Goal: Use online tool/utility: Utilize a website feature to perform a specific function

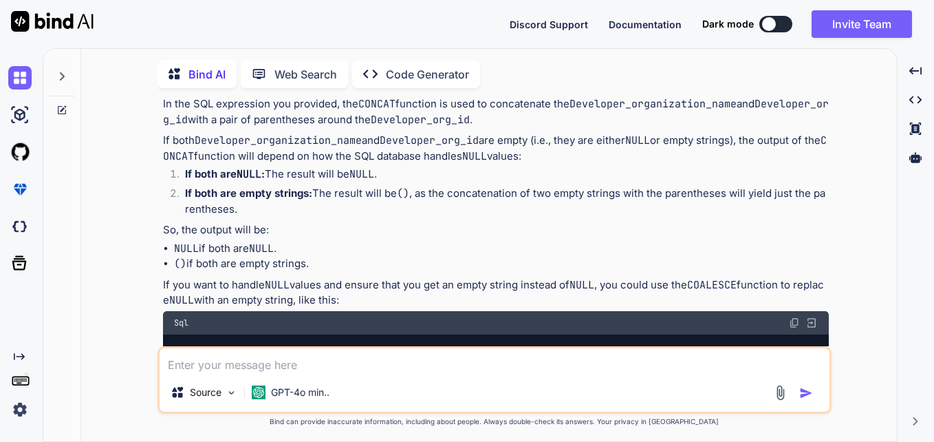
scroll to position [6, 0]
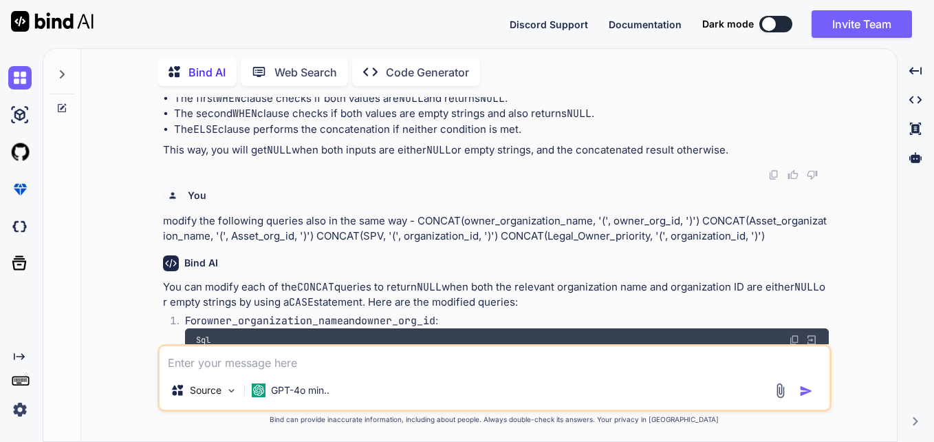
click at [320, 368] on textarea at bounding box center [495, 358] width 670 height 25
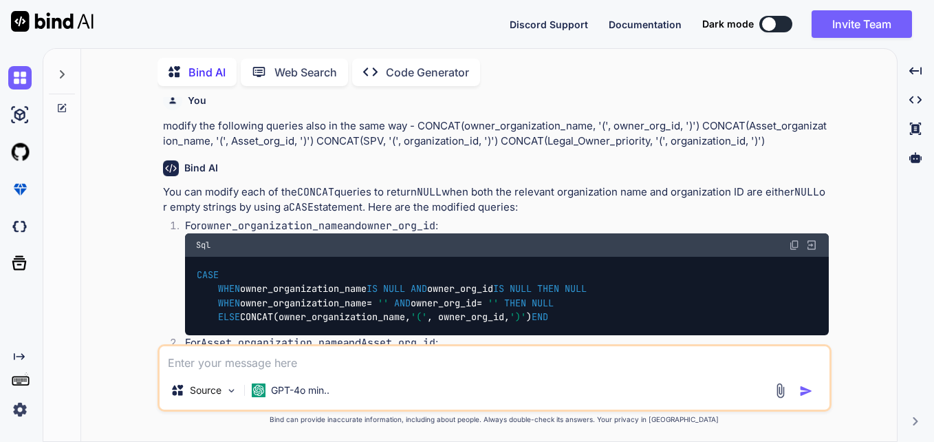
scroll to position [761, 0]
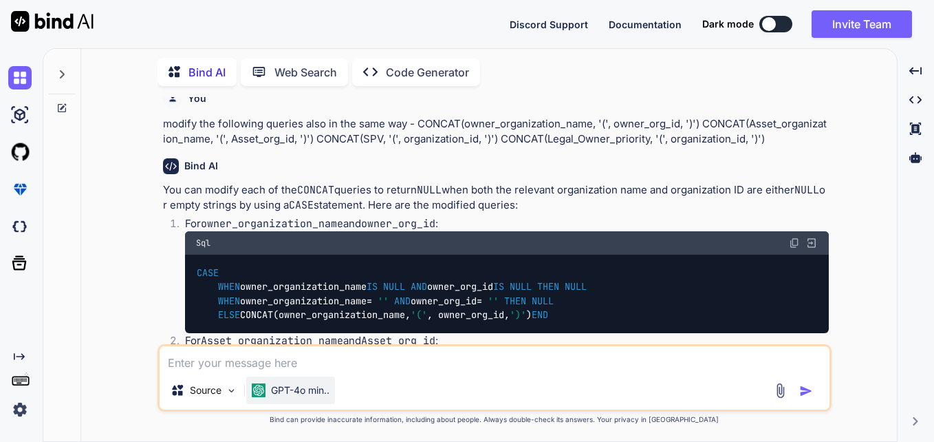
click at [280, 391] on p "GPT-4o min.." at bounding box center [300, 390] width 58 height 14
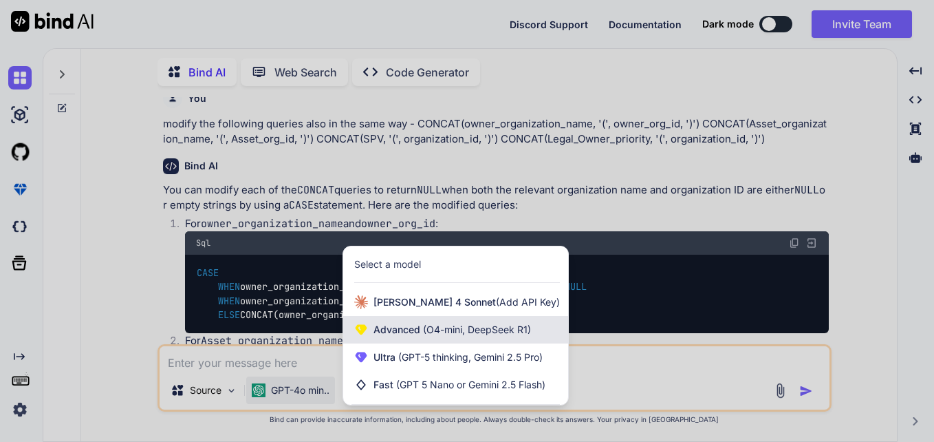
click at [400, 335] on span "Advanced (O4-mini, DeepSeek R1)" at bounding box center [451, 330] width 157 height 14
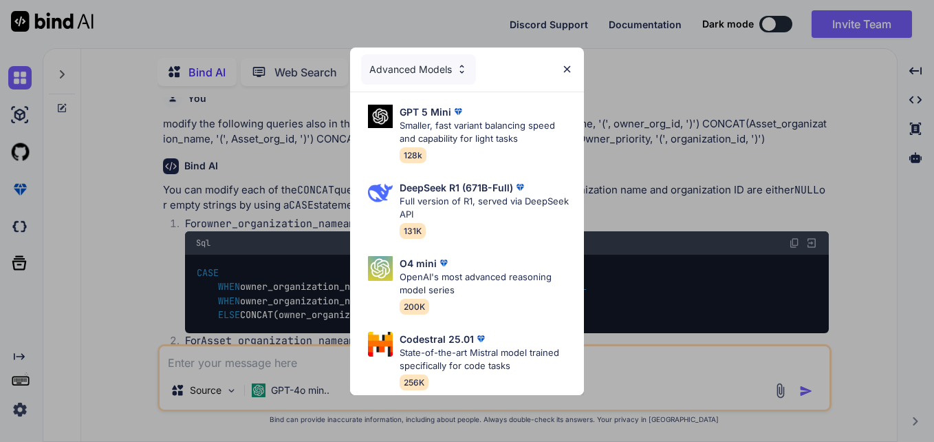
click at [438, 59] on div "Advanced Models" at bounding box center [418, 69] width 115 height 30
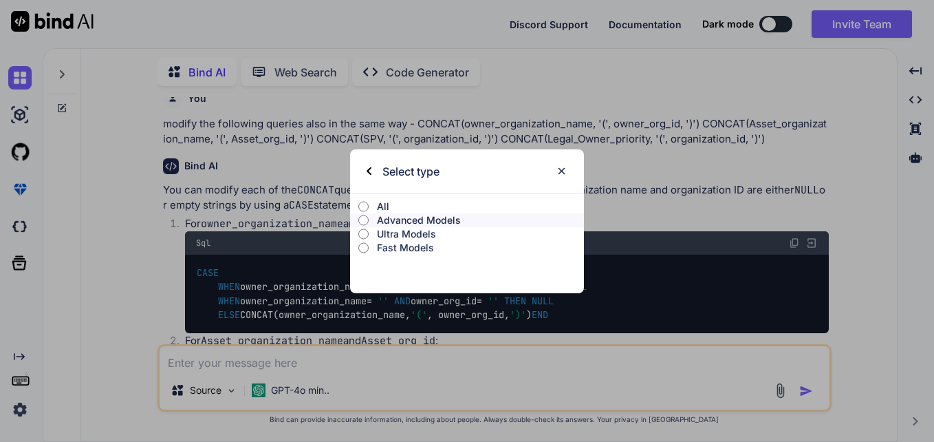
click at [405, 233] on p "Ultra Models" at bounding box center [480, 234] width 207 height 14
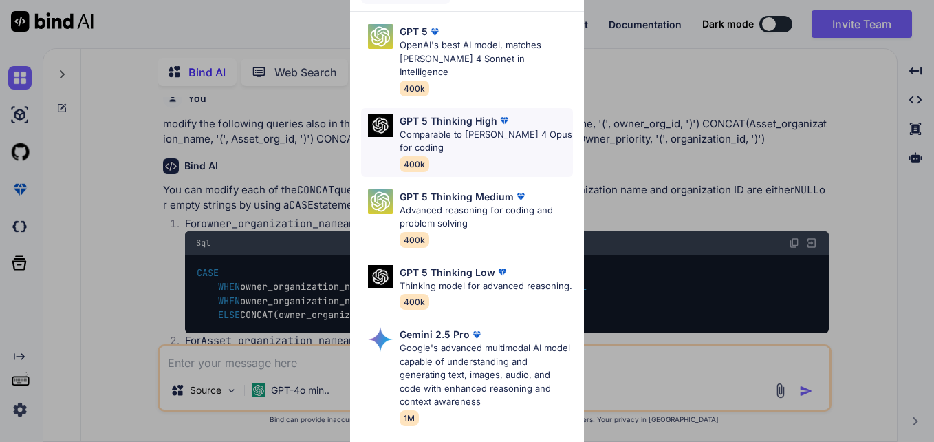
scroll to position [0, 0]
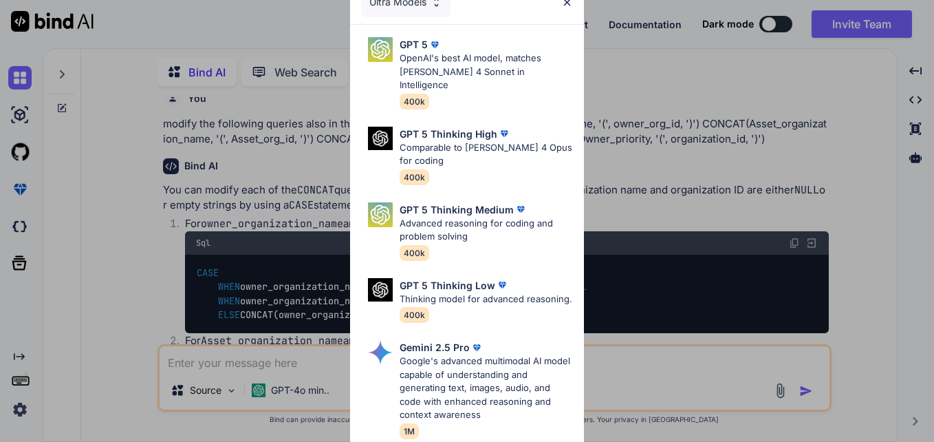
click at [417, 3] on div "Ultra Models" at bounding box center [405, 2] width 89 height 30
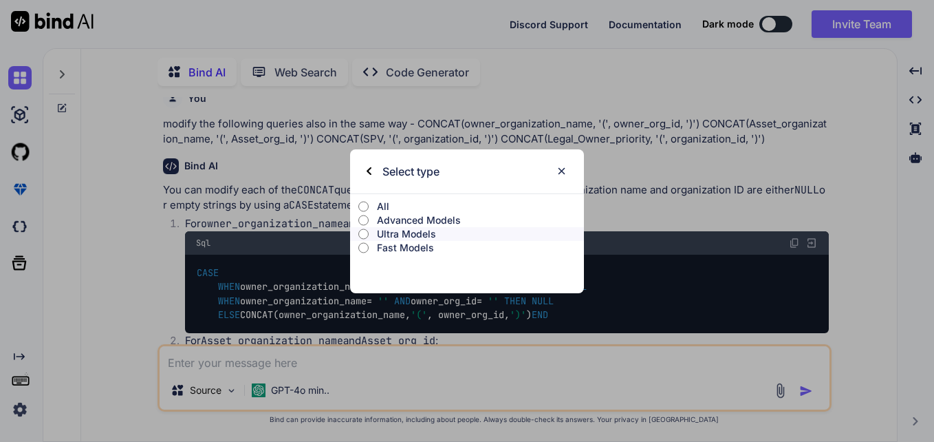
click at [399, 248] on p "Fast Models" at bounding box center [480, 248] width 207 height 14
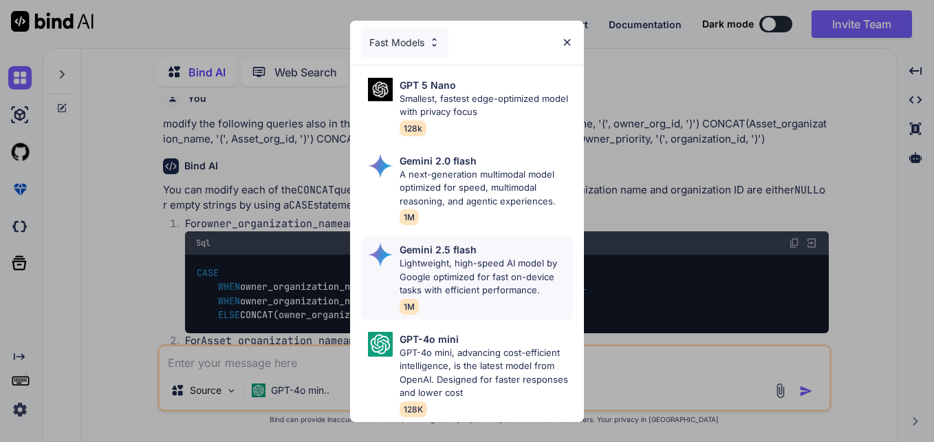
click at [488, 276] on p "Lightweight, high-speed AI model by Google optimized for fast on-device tasks w…" at bounding box center [486, 277] width 173 height 41
type textarea "x"
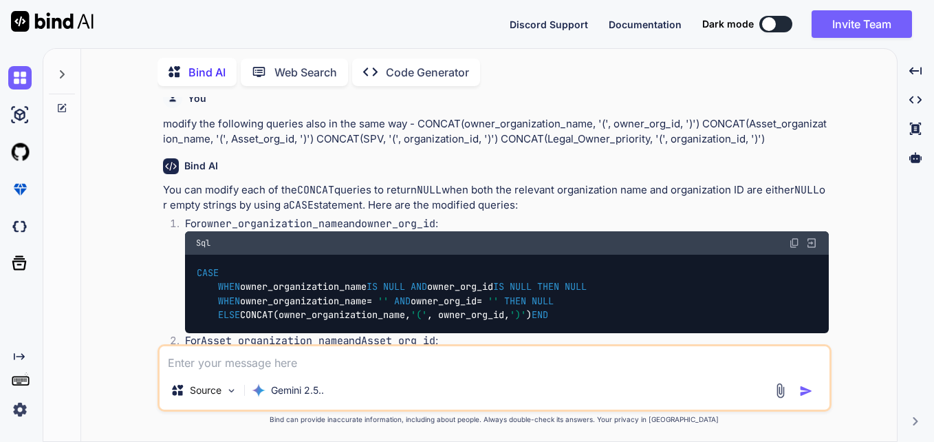
scroll to position [1230, 0]
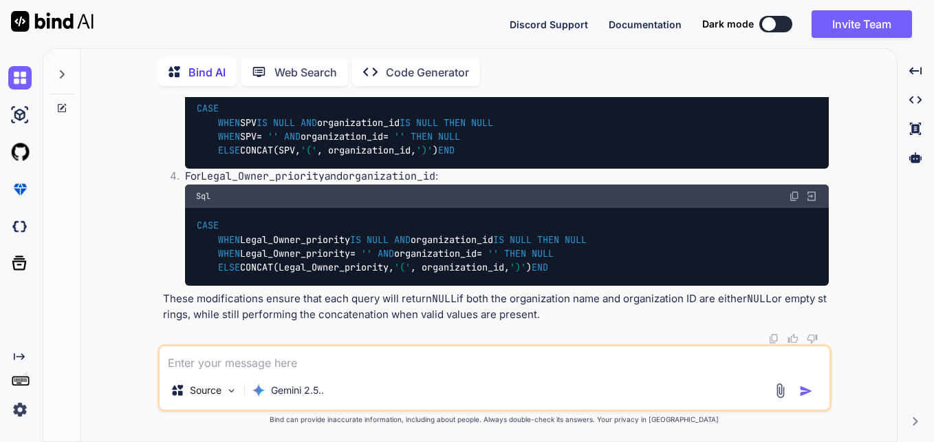
click at [400, 363] on textarea at bounding box center [495, 358] width 670 height 25
paste textarea "import json # Function to process specifications def process_specifications(spe…"
type textarea "import json # Function to process specifications def process_specifications(spe…"
type textarea "x"
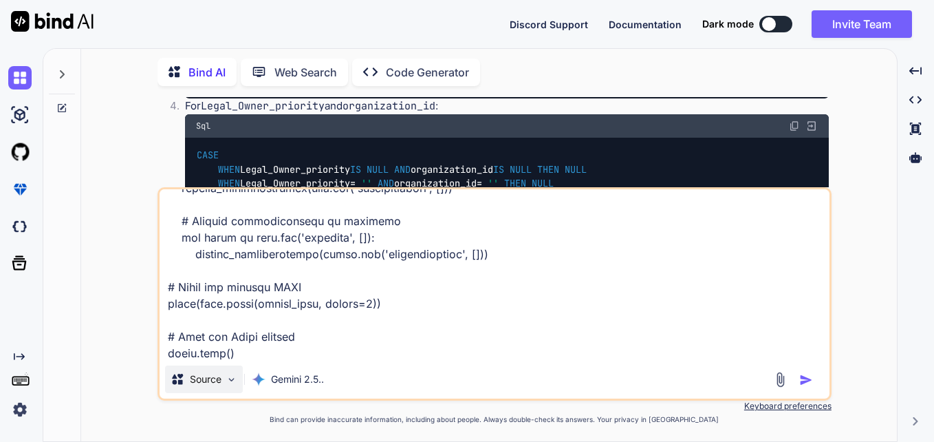
type textarea "import json # Function to process specifications def process_specifications(spe…"
click at [206, 383] on p "Source" at bounding box center [206, 379] width 32 height 14
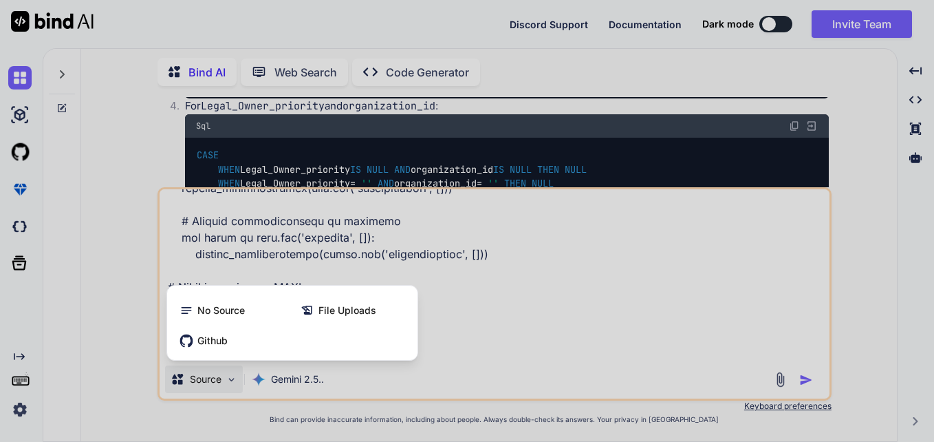
click at [118, 281] on div at bounding box center [467, 221] width 934 height 442
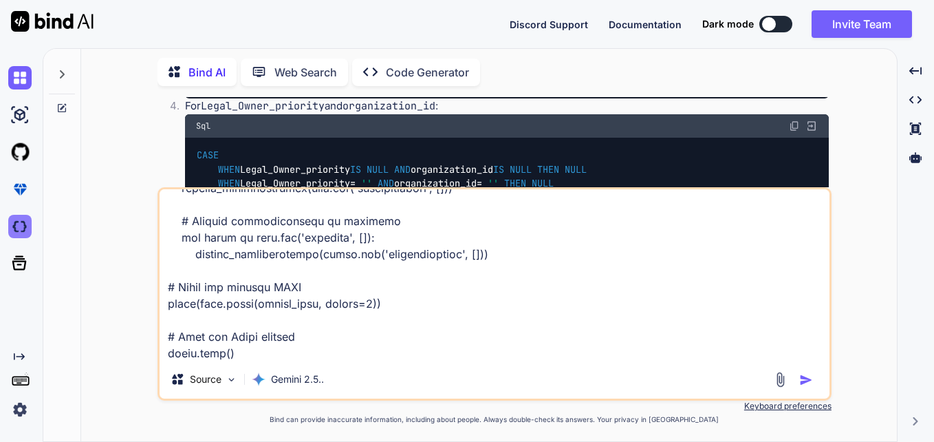
click at [19, 219] on img at bounding box center [19, 226] width 23 height 23
click at [54, 69] on div at bounding box center [62, 70] width 26 height 47
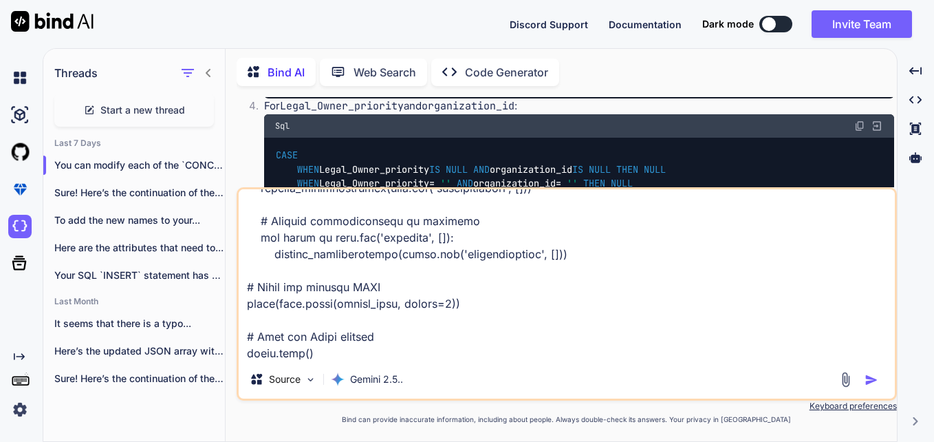
click at [116, 111] on span "Start a new thread" at bounding box center [142, 110] width 85 height 14
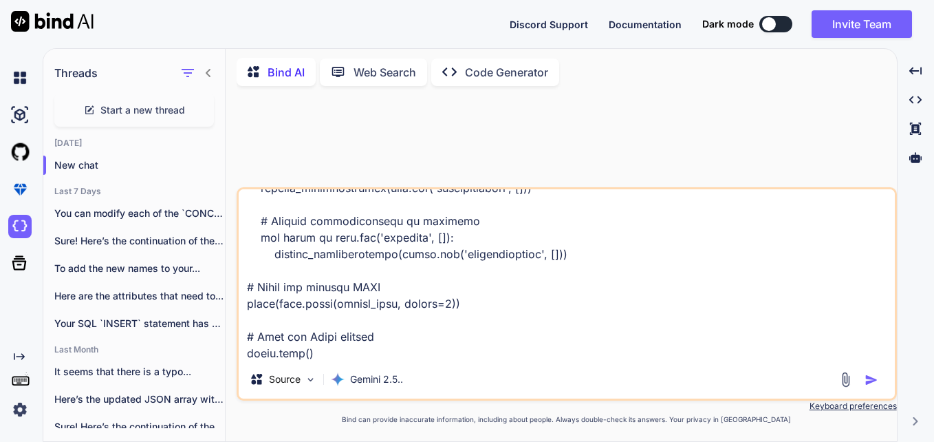
scroll to position [0, 0]
click at [869, 384] on img "button" at bounding box center [871, 380] width 14 height 14
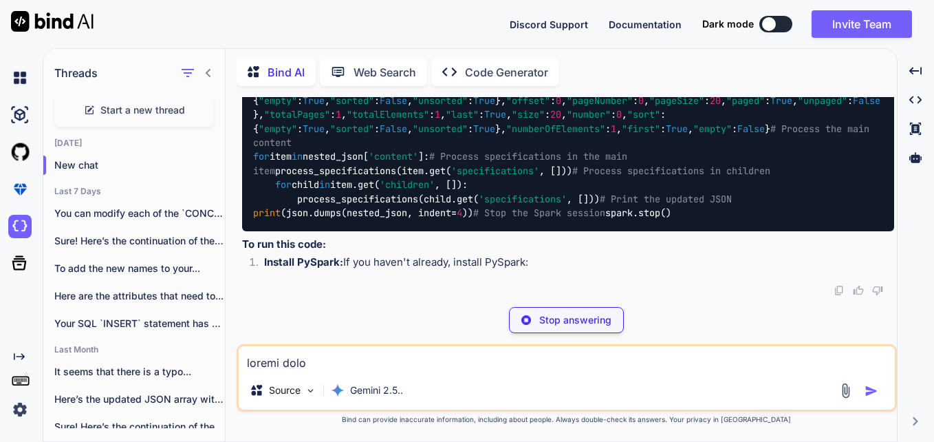
scroll to position [6884, 0]
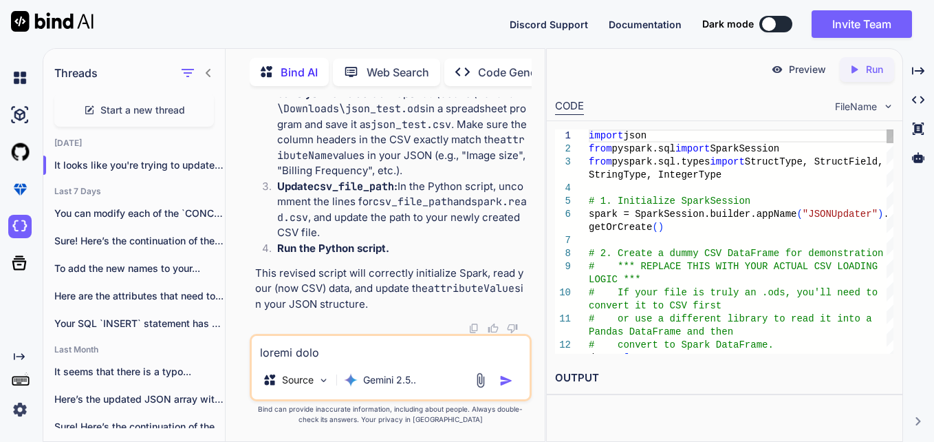
type textarea "x"
click at [921, 236] on div "Created with Pixso. Created with Pixso. Created with Pixso. Created with Pixso." at bounding box center [918, 250] width 20 height 382
click at [419, 356] on textarea at bounding box center [391, 348] width 279 height 25
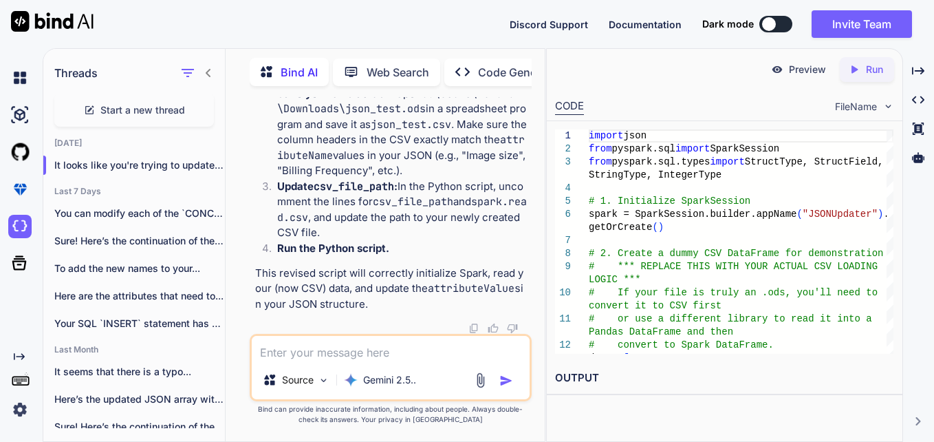
paste textarea ""C:/Program Files/Python311/python.exe" c:/Users/2520137/Downloads/custome.py F…"
type textarea ""C:/Program Files/Python311/python.exe" c:/Users/2520137/Downloads/custome.py F…"
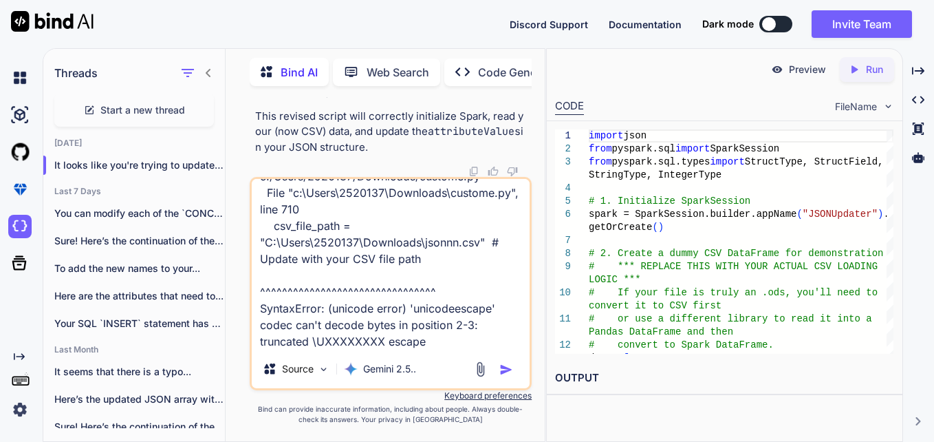
type textarea "x"
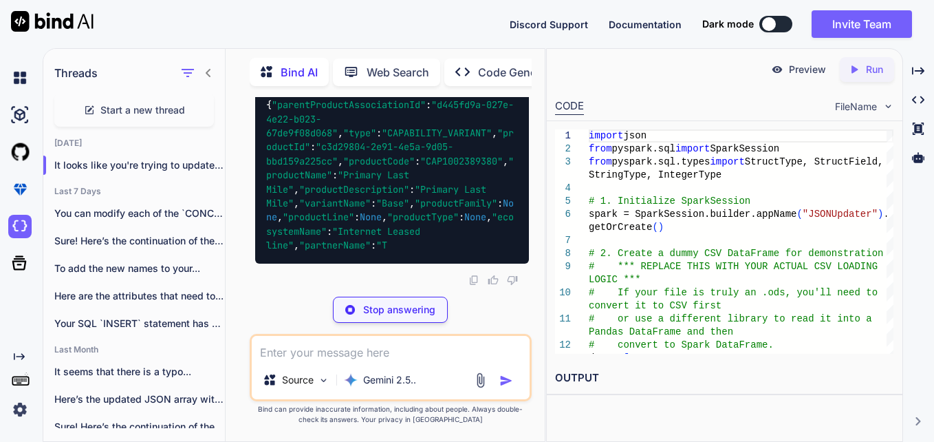
scroll to position [13291, 0]
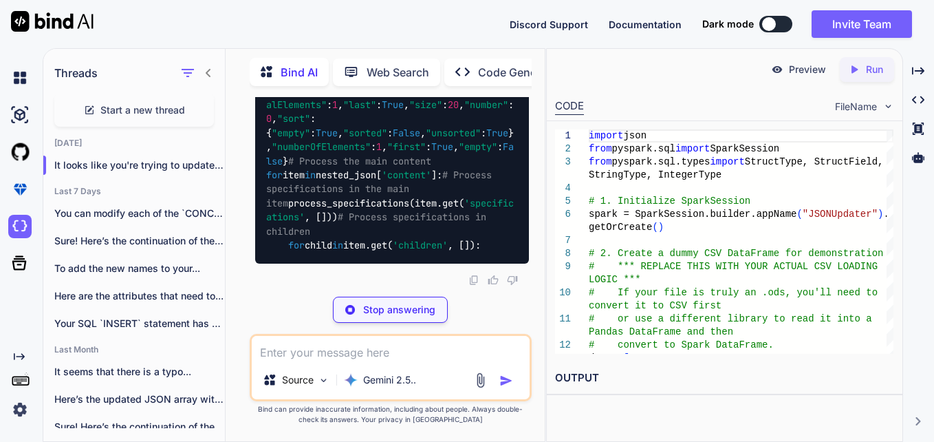
type textarea "x"
type textarea "csv_file_path = r"C:\Users\2520137\Downloads\jsonnn.csv""
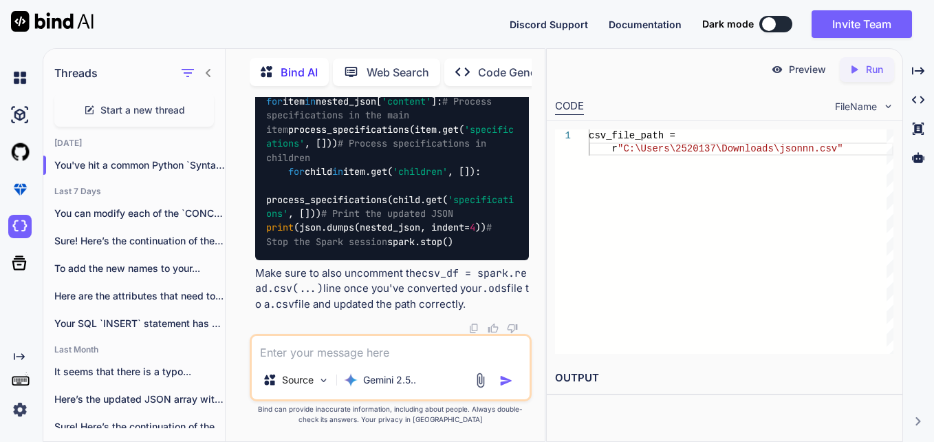
paste textarea "LO I:\Dolor\3478536> & "S:/Ametcon Adipi/Elitse961/doeius.tem" i:/Utlab/1549221…"
type textarea "LO I:\Dolor\3478536> & "S:/Ametcon Adipi/Elitse961/doeius.tem" i:/Utlab/1549221…"
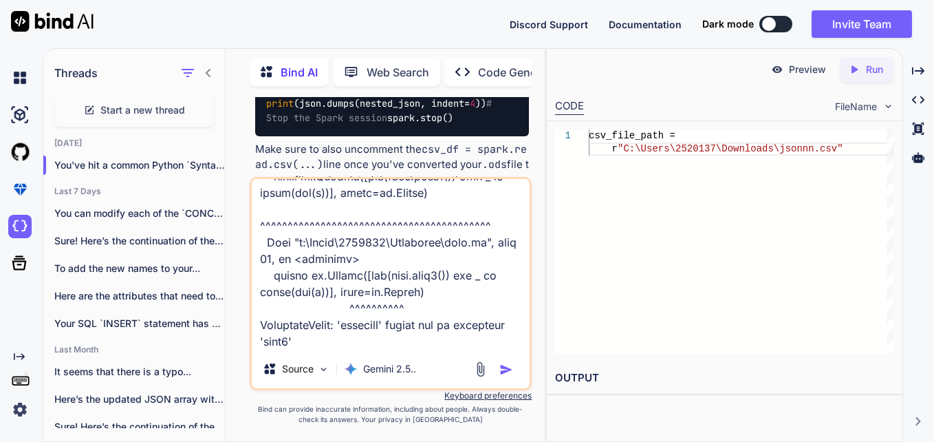
type textarea "x"
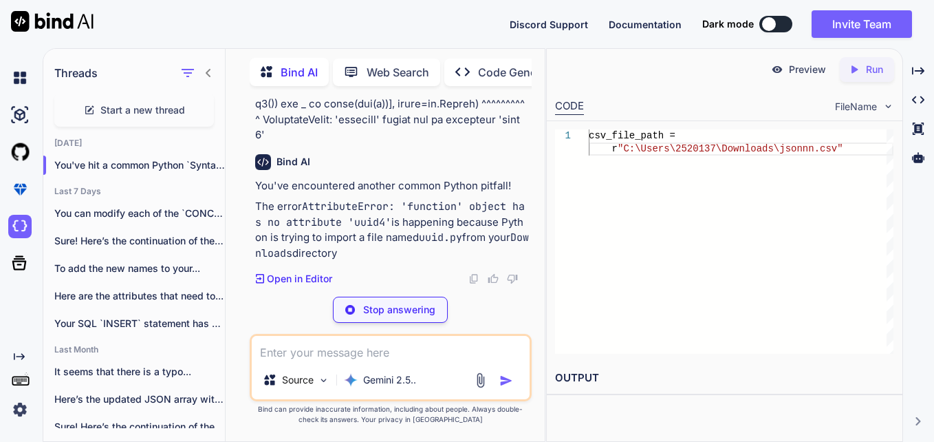
scroll to position [22623, 0]
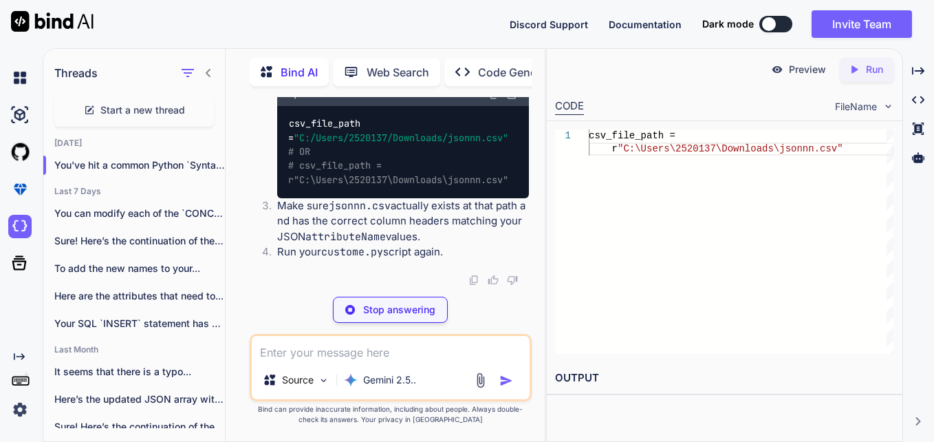
type textarea "x"
type textarea "csv_file_path = "C:/Users/2520137/Downloads/jsonnn.csv" # OR # csv_file_path = …"
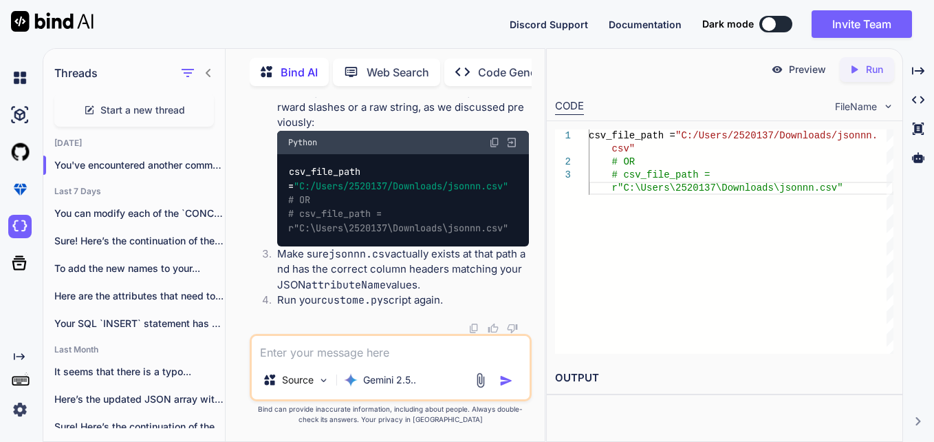
scroll to position [23365, 0]
click at [393, 357] on textarea at bounding box center [391, 348] width 279 height 25
type textarea "i"
type textarea "x"
type textarea "in"
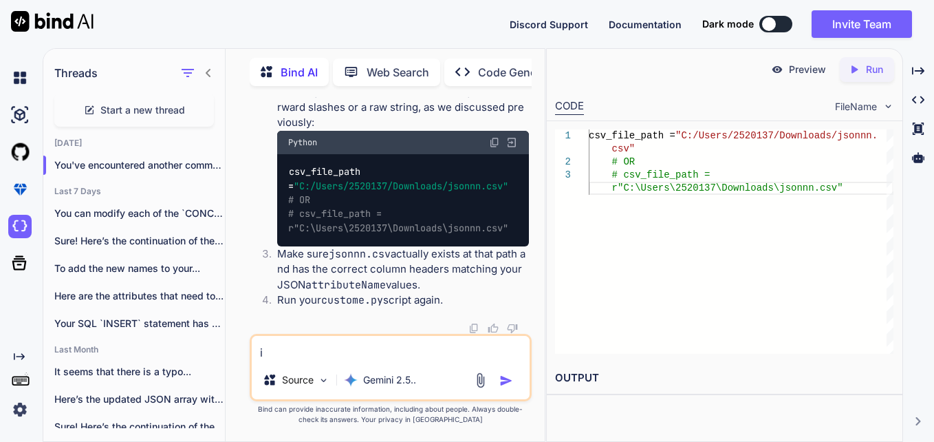
type textarea "x"
type textarea "in"
type textarea "x"
type textarea "in t"
type textarea "x"
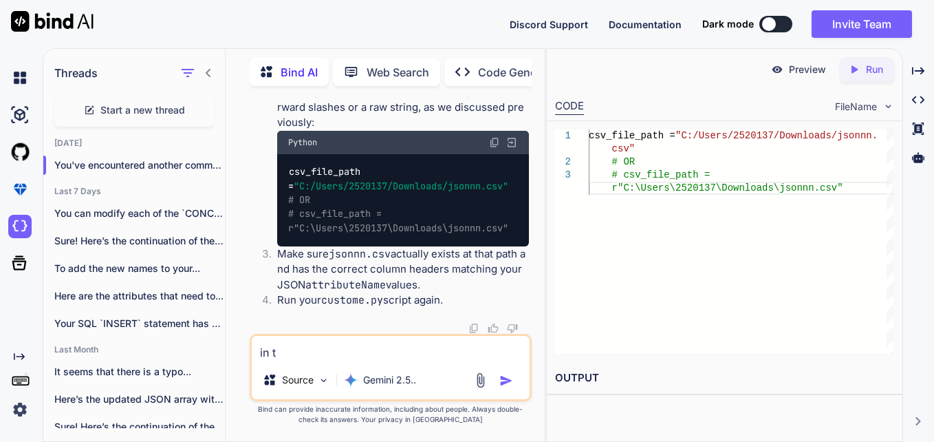
type textarea "in th"
type textarea "x"
type textarea "in the"
type textarea "x"
type textarea "in the"
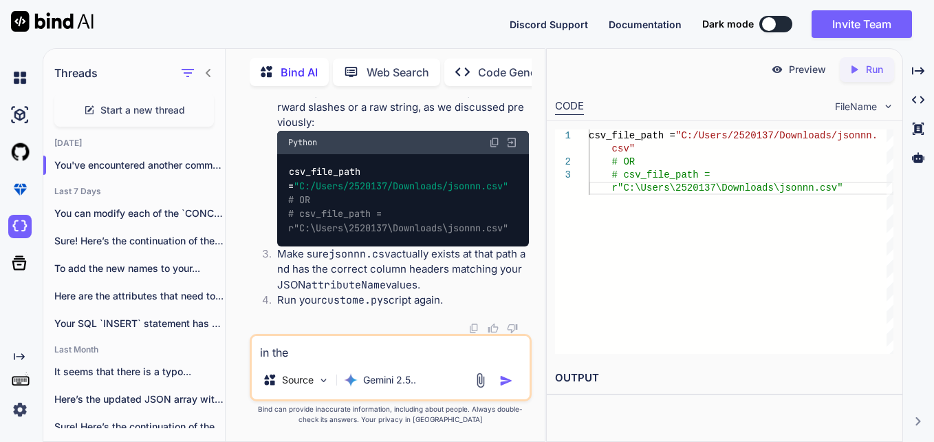
type textarea "x"
type textarea "in the c"
type textarea "x"
type textarea "in the co"
type textarea "x"
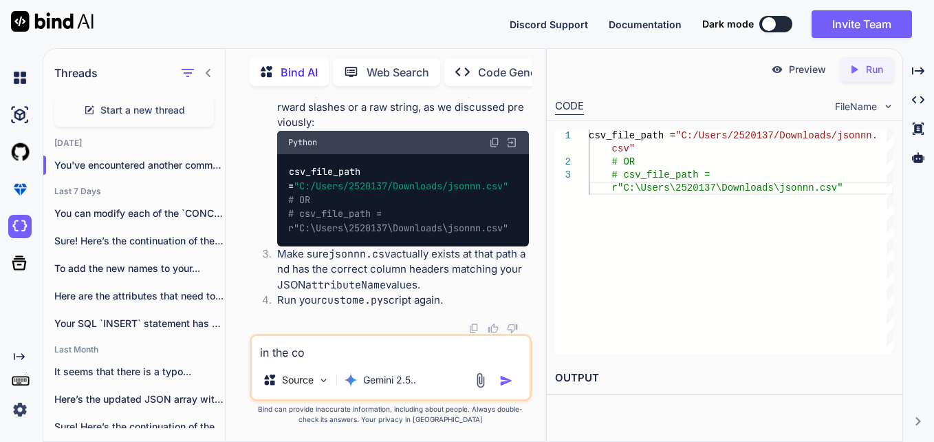
type textarea "in the cod"
type textarea "x"
type textarea "in the code"
type textarea "x"
type textarea "in the code"
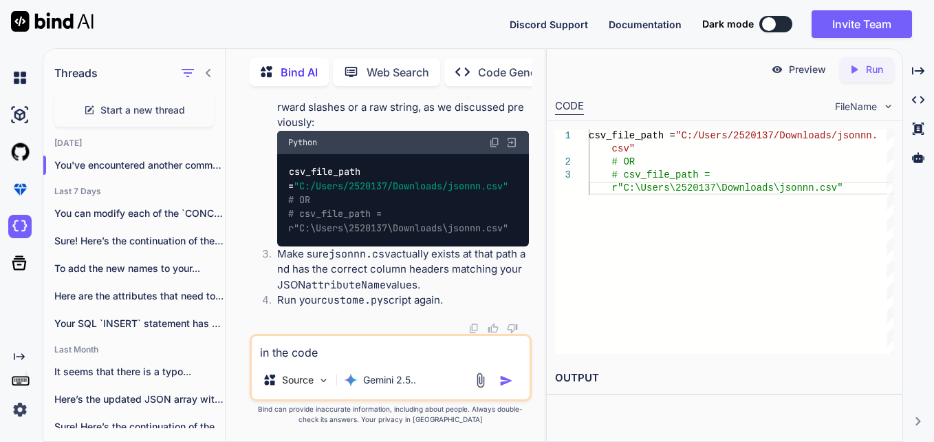
type textarea "x"
type textarea "in the code w"
type textarea "x"
type textarea "in the code wh"
type textarea "x"
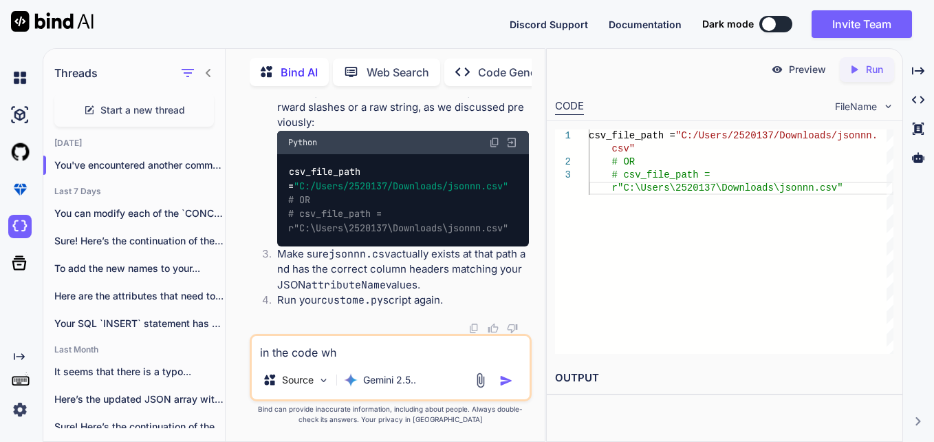
type textarea "in the code whi"
type textarea "x"
type textarea "in the code whic"
type textarea "x"
type textarea "in the code which"
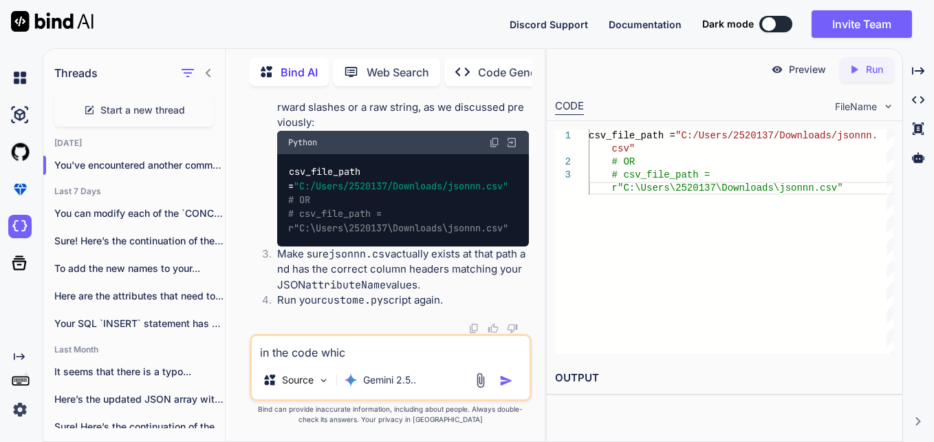
type textarea "x"
type textarea "in the code which"
type textarea "x"
type textarea "in the code which i"
type textarea "x"
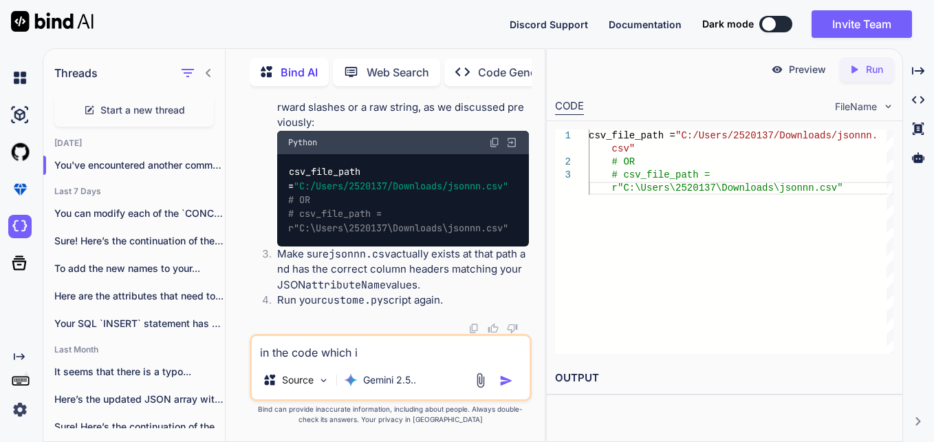
type textarea "in the code which i"
type textarea "x"
type textarea "in the code which i p"
type textarea "x"
type textarea "in the code which i pr"
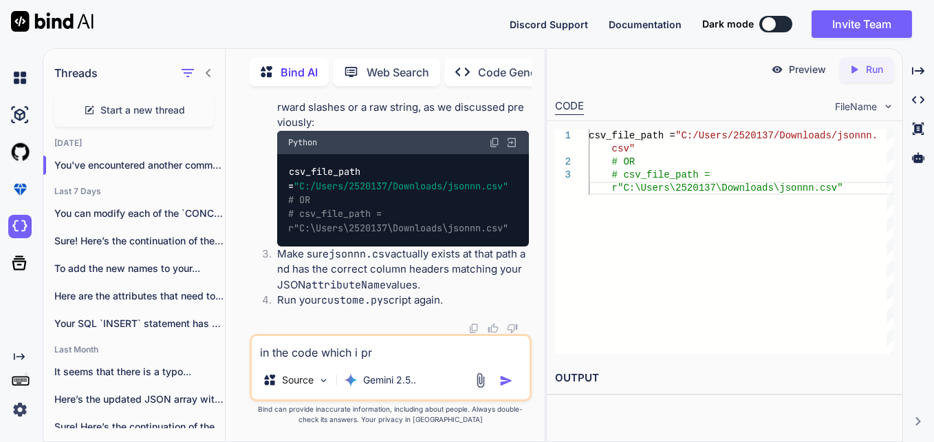
type textarea "x"
type textarea "in the code which i pro"
type textarea "x"
type textarea "in the code which i prov"
type textarea "x"
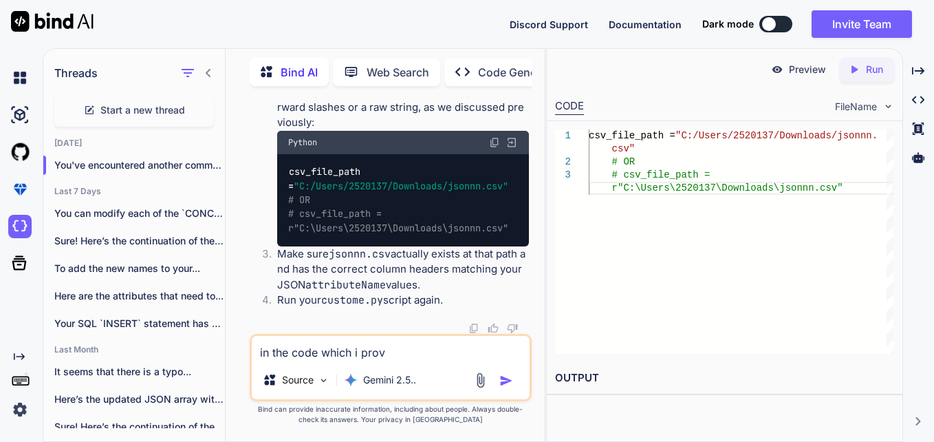
type textarea "in the code which i provi"
type textarea "x"
type textarea "in the code which i provid"
type textarea "x"
type textarea "in the code which i provide"
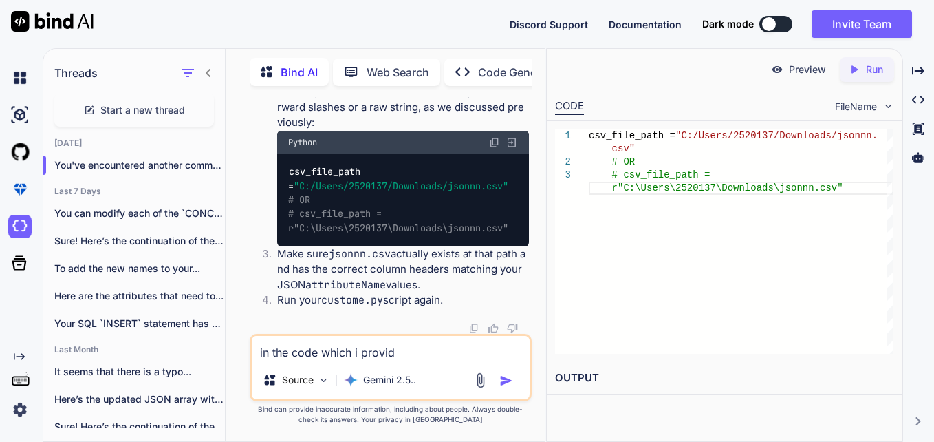
type textarea "x"
type textarea "in the code which i provided"
type textarea "x"
type textarea "in the code which i provided"
type textarea "x"
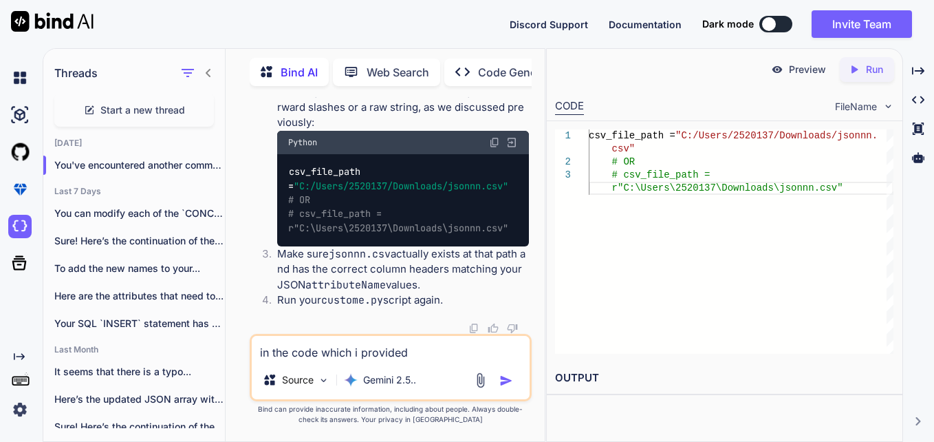
type textarea "in the code which i provided I"
type textarea "x"
type textarea "in the code which i provided I"
type textarea "x"
type textarea "in the code which i provided I w"
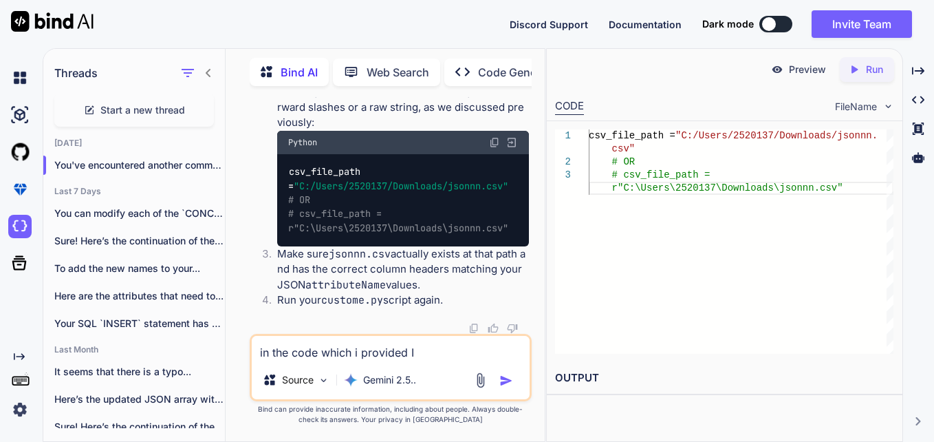
type textarea "x"
type textarea "in the code which i provided I wi"
type textarea "x"
type textarea "in the code which i provided I wil"
type textarea "x"
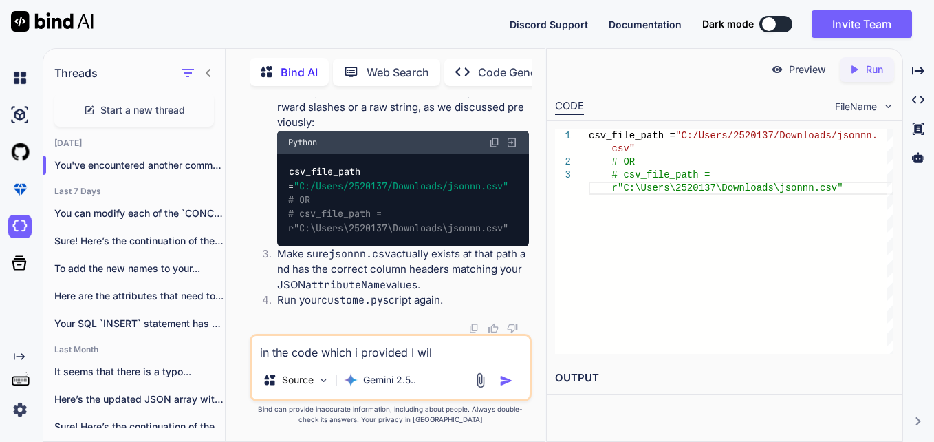
type textarea "in the code which i provided I will"
type textarea "x"
type textarea "in the code which i provided I will"
type textarea "x"
type textarea "in the code which i provided I will b"
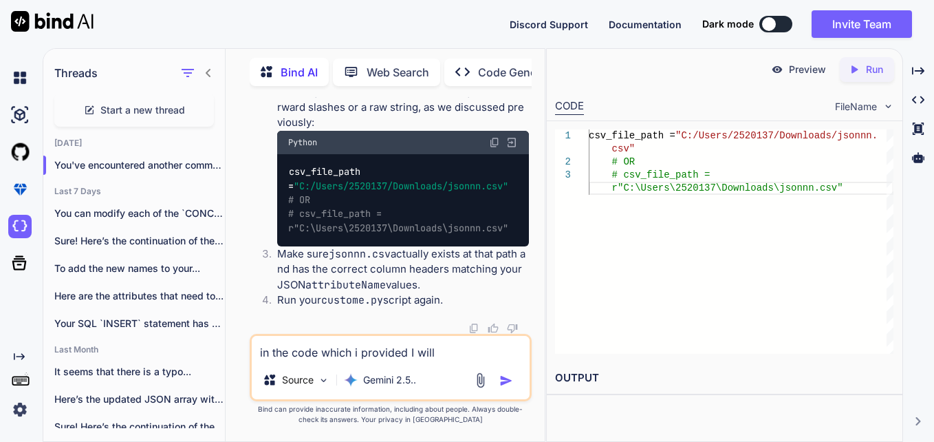
type textarea "x"
type textarea "in the code which i provided I will be"
type textarea "x"
type textarea "in the code which i provided I will be"
type textarea "x"
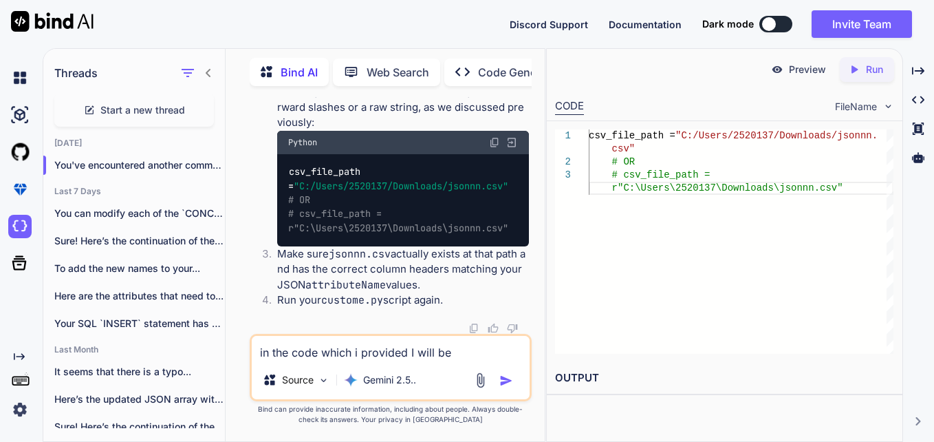
type textarea "in the code which i provided I will be p"
type textarea "x"
type textarea "in the code which i provided I will be pr"
type textarea "x"
type textarea "in the code which i provided I will be pro"
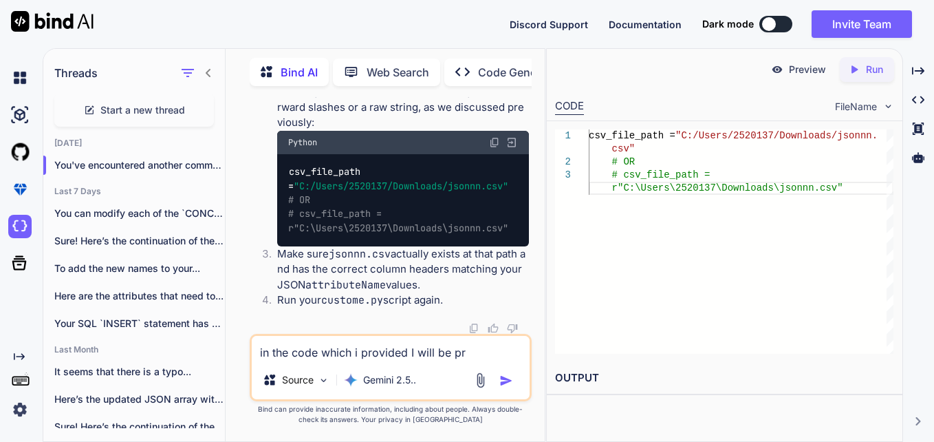
type textarea "x"
type textarea "in the code which i provided I will be prov"
type textarea "x"
type textarea "in the code which i provided I will be provi"
type textarea "x"
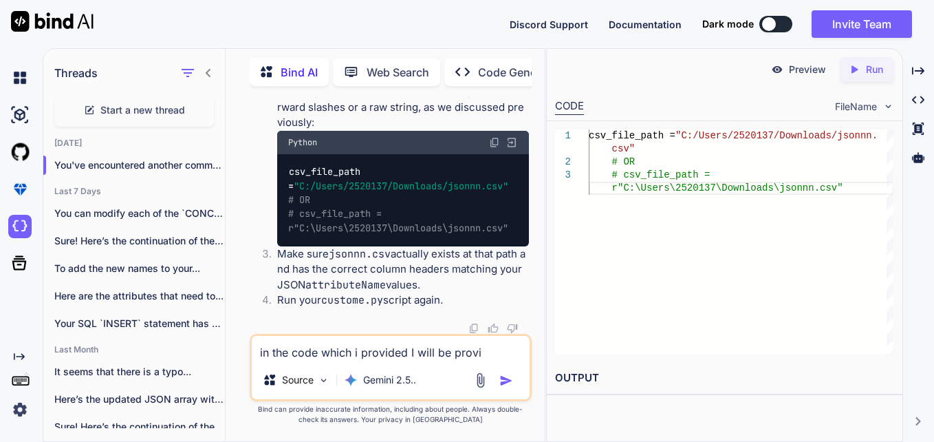
type textarea "in the code which i provided I will be provid"
type textarea "x"
type textarea "in the code which i provided I will be providi"
type textarea "x"
type textarea "in the code which i provided I will be providin"
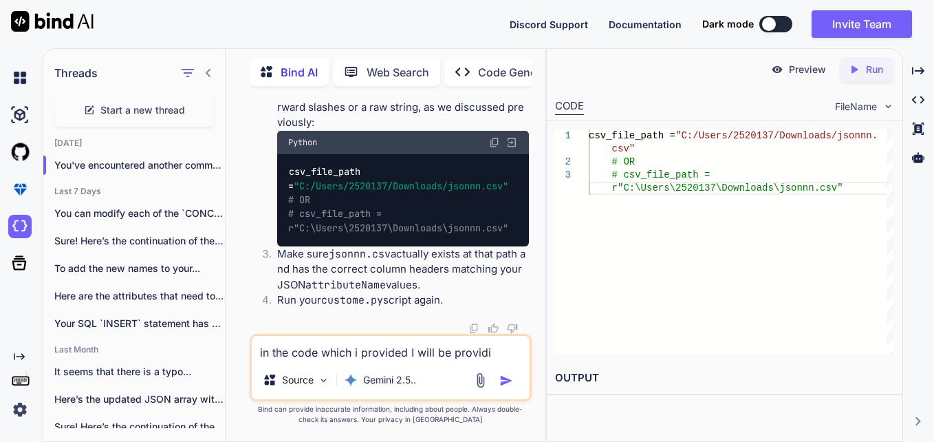
type textarea "x"
type textarea "in the code which i provided I will be providing"
type textarea "x"
type textarea "in the code which i provided I will be providing"
type textarea "x"
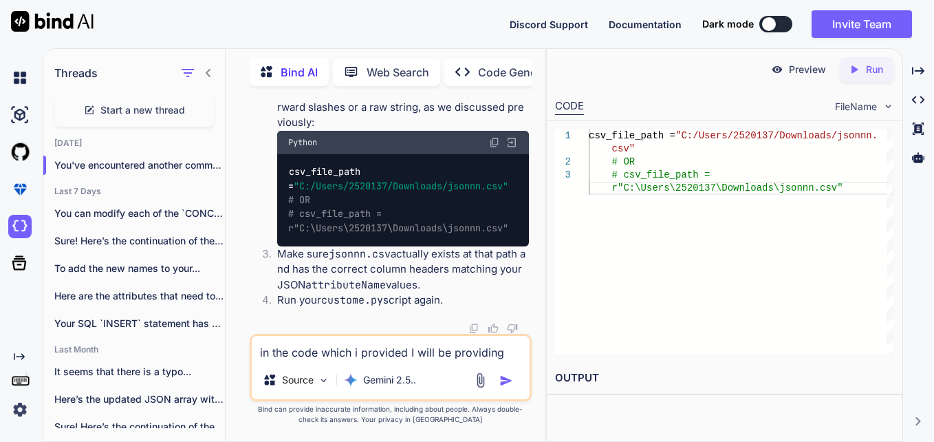
type textarea "in the code which i provided I will be providing t"
type textarea "x"
type textarea "in the code which i provided I will be providing th"
type textarea "x"
type textarea "in the code which i provided I will be providing the"
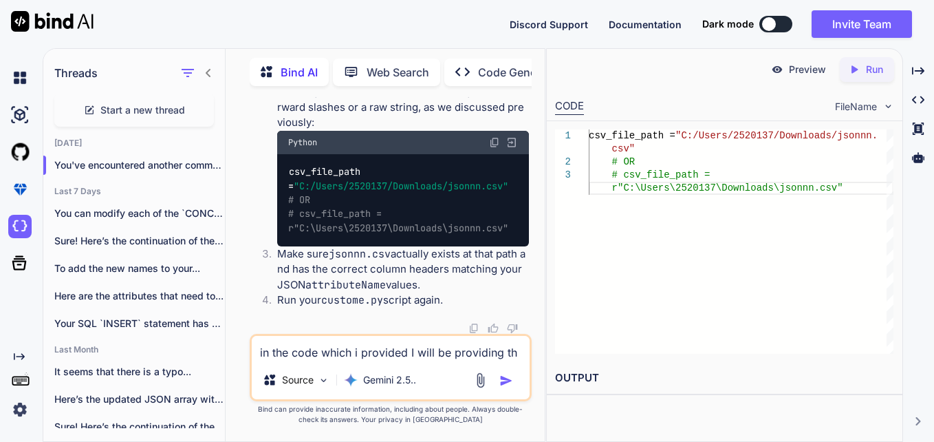
type textarea "x"
type textarea "in the code which i provided I will be providing the"
type textarea "x"
type textarea "in the code which i provided I will be providing the c"
type textarea "x"
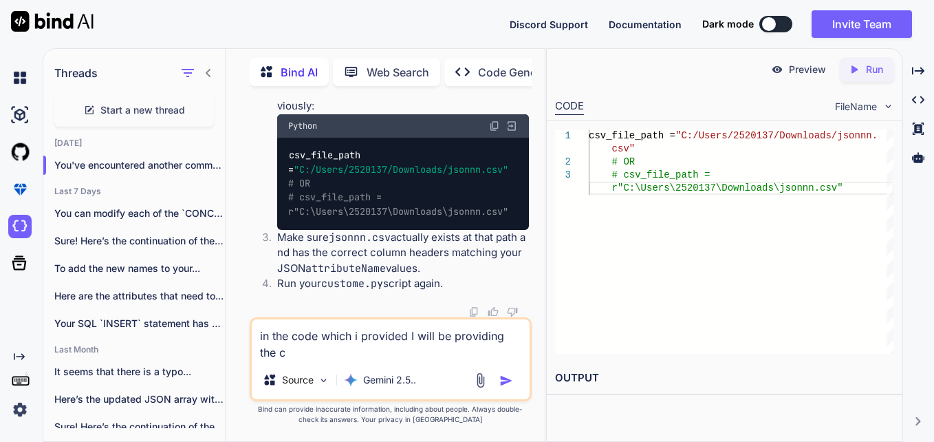
type textarea "in the code which i provided I will be providing the co"
type textarea "x"
type textarea "in the code which i provided I will be providing the col"
type textarea "x"
type textarea "in the code which i provided I will be providing the colu"
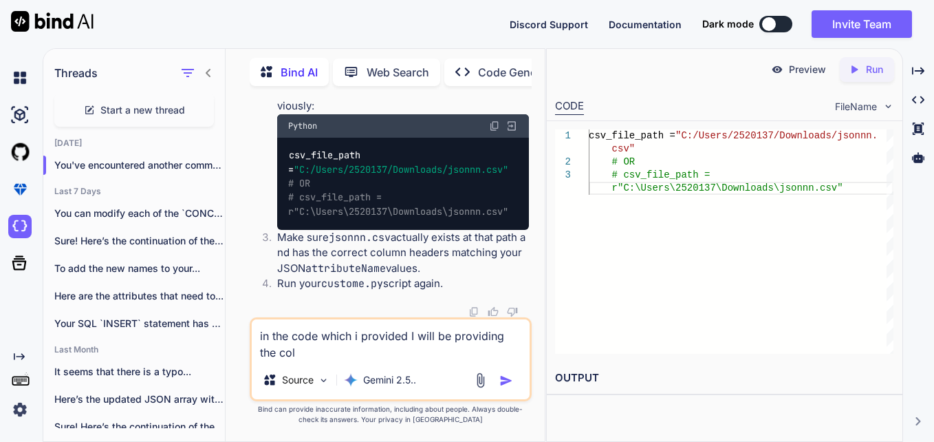
type textarea "x"
type textarea "in the code which i provided I will be providing the colum"
type textarea "x"
type textarea "in the code which i provided I will be providing the column"
type textarea "x"
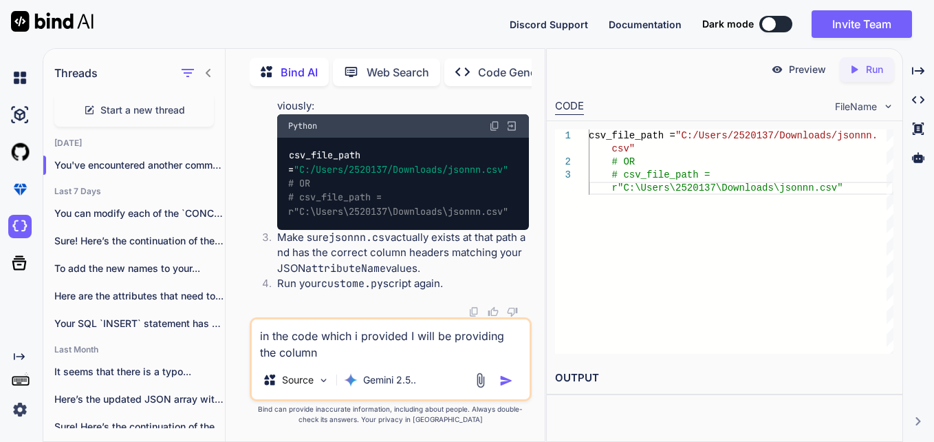
type textarea "in the code which i provided I will be providing the column"
type textarea "x"
type textarea "in the code which i provided I will be providing the column n"
type textarea "x"
type textarea "in the code which i provided I will be providing the column na"
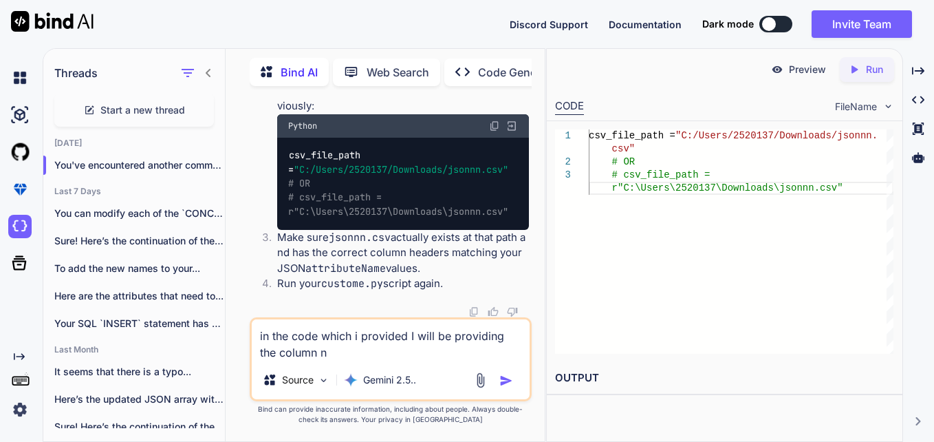
type textarea "x"
type textarea "in the code which i provided I will be providing the column nam"
type textarea "x"
type textarea "in the code which i provided I will be providing the column name"
type textarea "x"
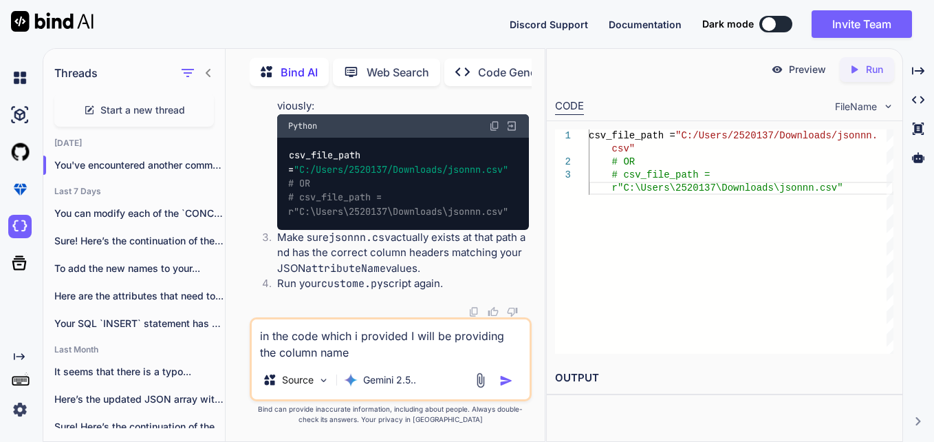
type textarea "in the code which i provided I will be providing the column names"
type textarea "x"
type textarea "in the code which i provided I will be providing the column names"
type textarea "x"
type textarea "in the code which i provided I will be providing the column names a"
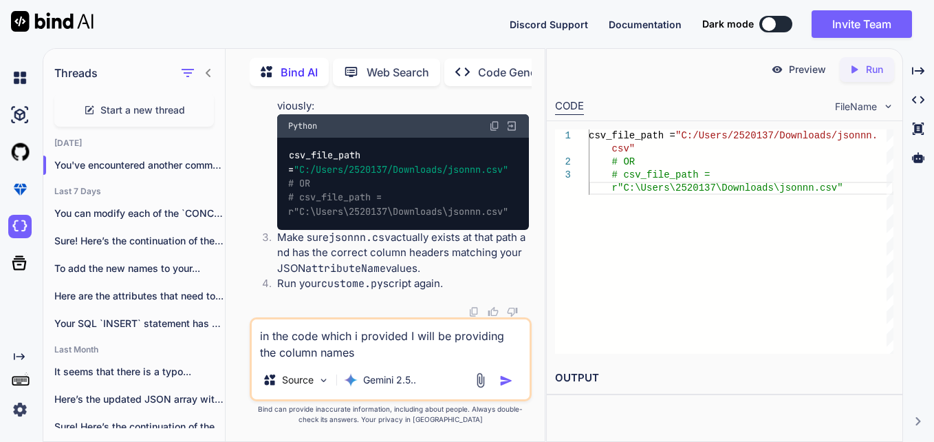
type textarea "x"
type textarea "in the code which i provided I will be providing the column names as"
type textarea "x"
type textarea "in the code which i provided I will be providing the column names as"
type textarea "x"
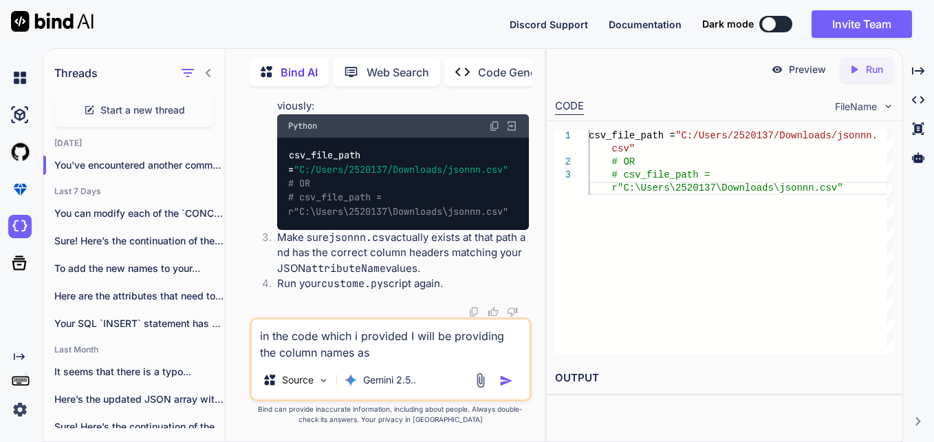
type textarea "in the code which i provided I will be providing the column names as v"
type textarea "x"
type textarea "in the code which i provided I will be providing the column names as va"
type textarea "x"
type textarea "in the code which i provided I will be providing the column names as val"
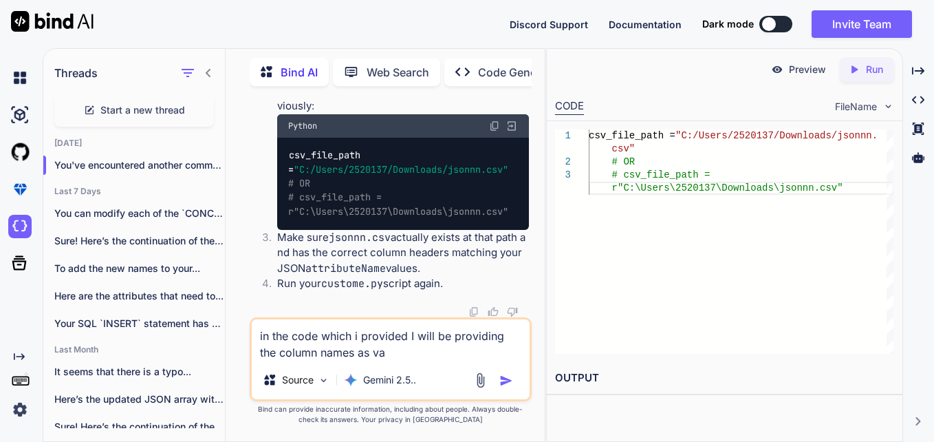
type textarea "x"
type textarea "in the code which i provided I will be providing the column names as valu"
type textarea "x"
type textarea "in the code which i provided I will be providing the column names as value"
type textarea "x"
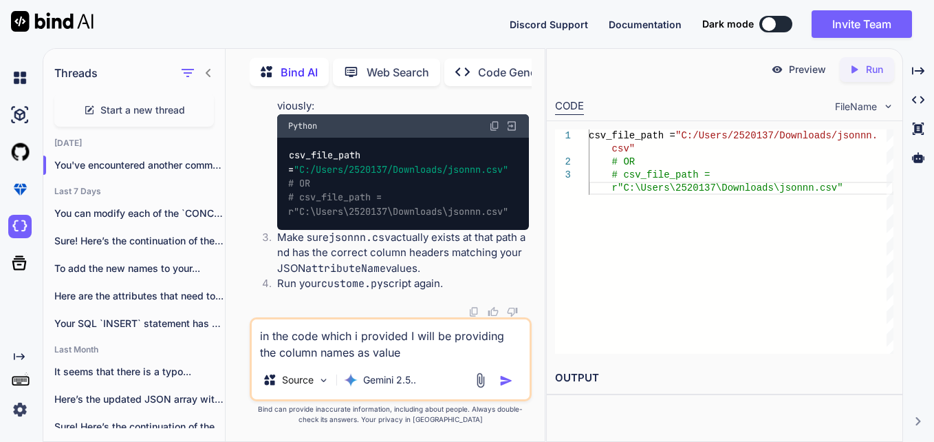
type textarea "in the code which i provided I will be providing the column names as values"
type textarea "x"
type textarea "in the code which i provided I will be providing the column names as values"
type textarea "x"
type textarea "in the code which i provided I will be providing the column names as values o"
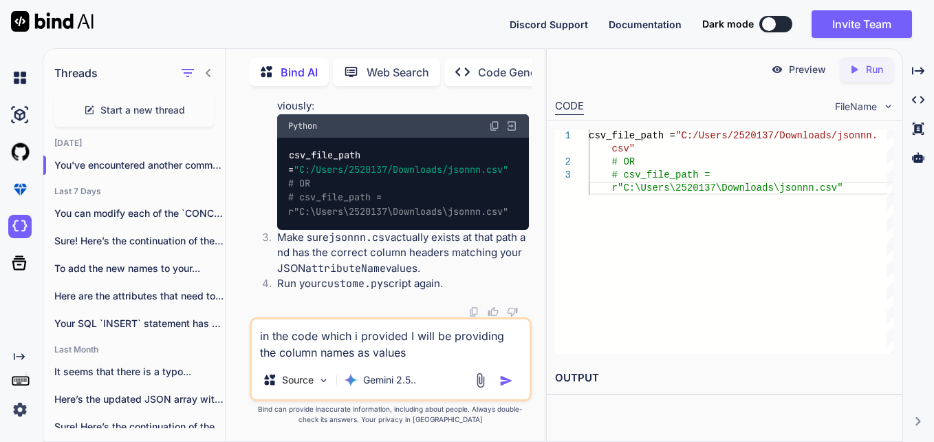
type textarea "x"
type textarea "in the code which i provided I will be providing the column names as values of"
type textarea "x"
type textarea "in the code which i provided I will be providing the column names as values of"
type textarea "x"
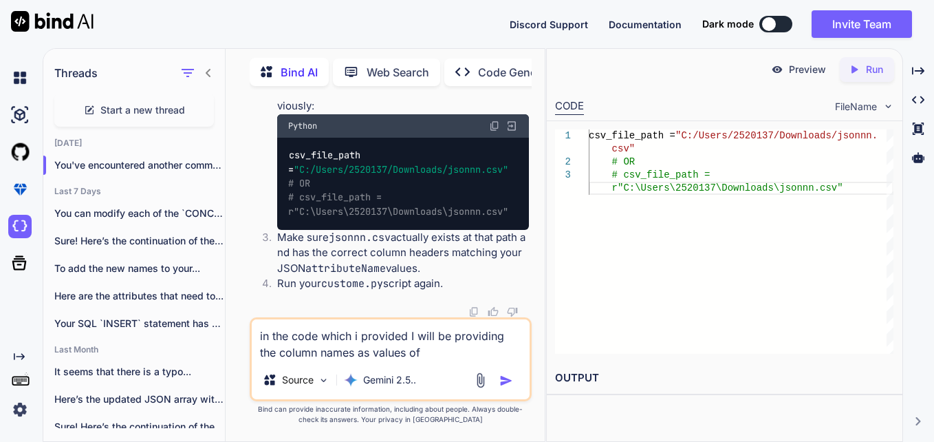
type textarea "in the code which i provided I will be providing the column names as values of t"
type textarea "x"
type textarea "in the code which i provided I will be providing the column names as values of …"
type textarea "x"
type textarea "in the code which i provided I will be providing the column names as values of …"
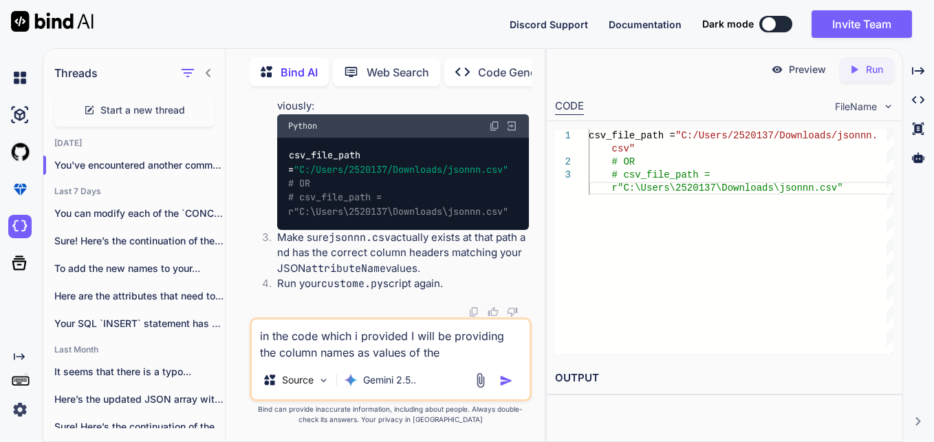
type textarea "x"
type textarea "in the code which i provided I will be providing the column names as values of …"
type textarea "x"
type textarea "in the code which i provided I will be providing the column names as values of …"
type textarea "x"
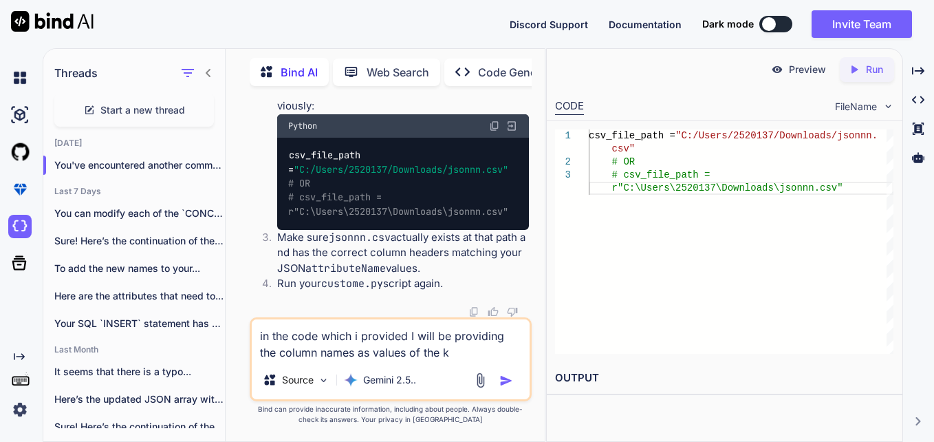
type textarea "in the code which i provided I will be providing the column names as values of …"
type textarea "x"
type textarea "in the code which i provided I will be providing the column names as values of …"
type textarea "x"
type textarea "in the code which i provided I will be providing the column names as values of …"
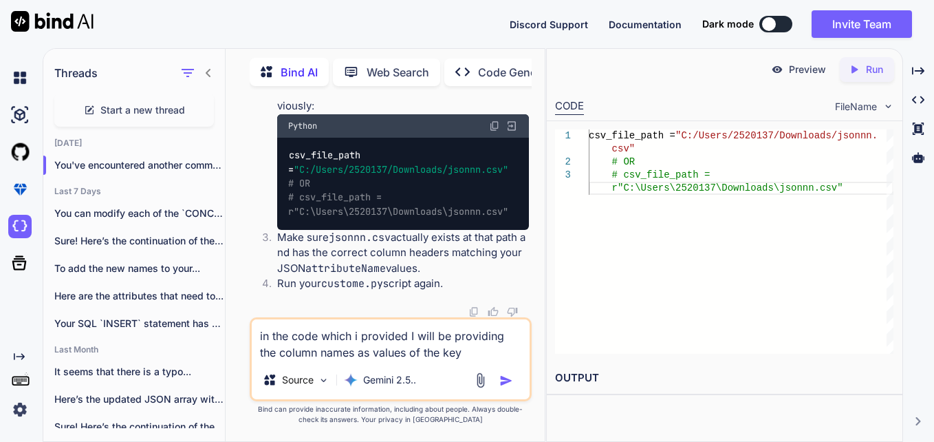
type textarea "x"
type textarea "in the code which i provided I will be providing the column names as values of …"
type textarea "x"
type textarea "in the code which i provided I will be providing the column names as values of …"
type textarea "x"
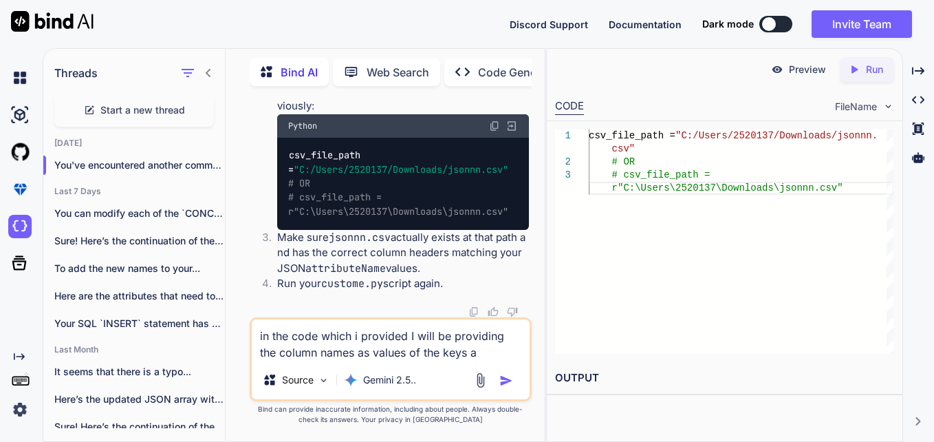
type textarea "in the code which i provided I will be providing the column names as values of …"
type textarea "x"
type textarea "in the code which i provided I will be providing the column names as values of …"
type textarea "x"
type textarea "in the code which i provided I will be providing the column names as values of …"
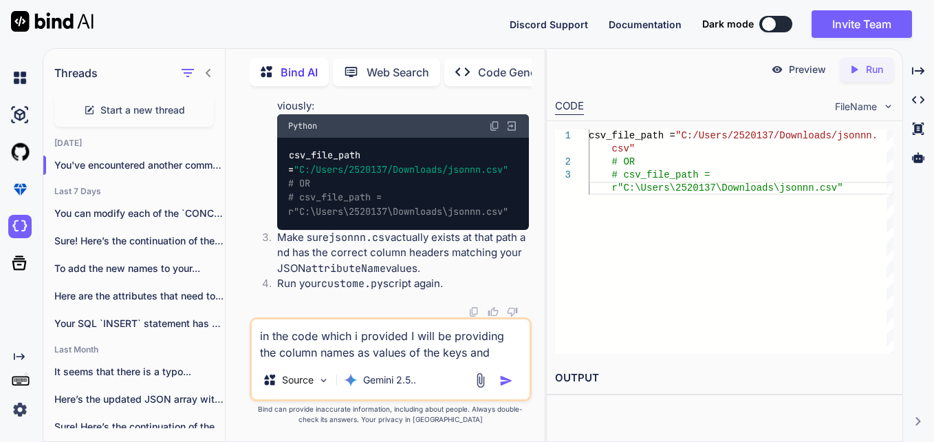
type textarea "x"
type textarea "in the code which i provided I will be providing the column names as values of …"
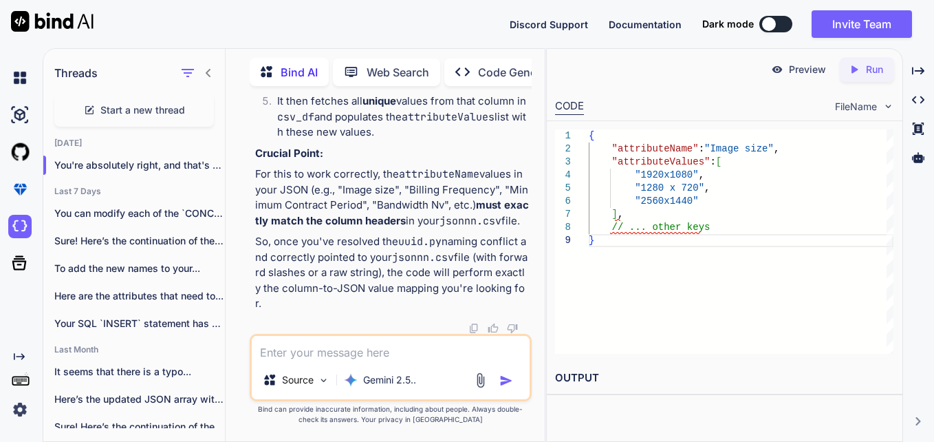
scroll to position [24934, 0]
click at [552, 313] on div "1 2 3 4 5 6 7 8 9 { "attributeName" : "Image size" , "attributeValues" : [ "192…" at bounding box center [724, 241] width 355 height 241
click at [120, 109] on span "Start a new thread" at bounding box center [142, 110] width 85 height 14
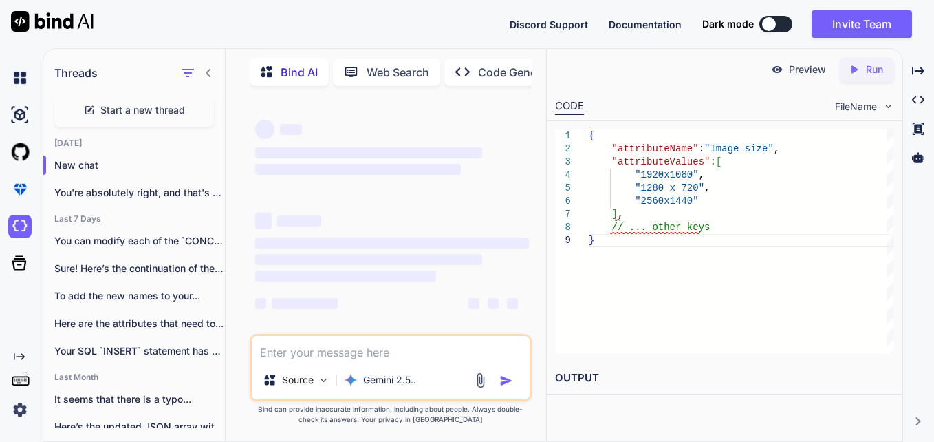
scroll to position [7, 0]
click at [325, 351] on textarea at bounding box center [391, 348] width 279 height 25
paste textarea "concat('{"workflowStatus":"draft", "actionDate":"',(strftime(strptime(cur_date,…"
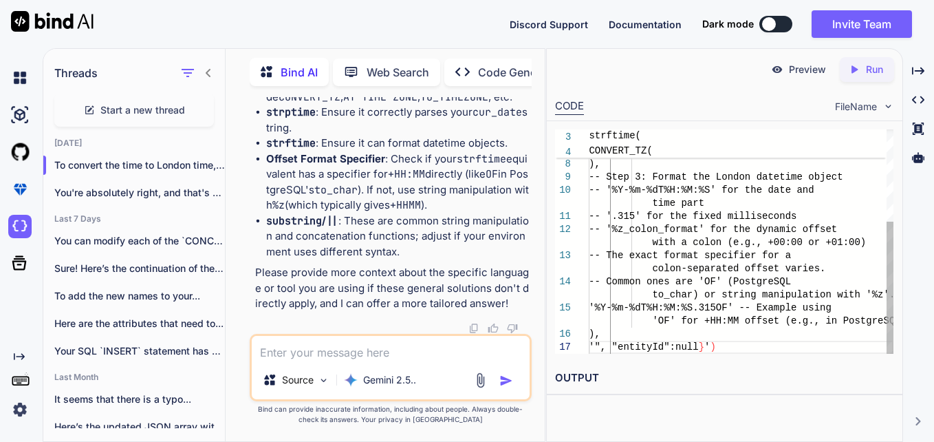
scroll to position [0, 0]
click at [624, 344] on div "'Europe/ London' -- Specify the target timezone ), -- Step 3: Format the London…" at bounding box center [741, 164] width 305 height 379
click at [629, 347] on div "'Europe/ London' -- Specify the target timezone ), -- Step 3: Format the London…" at bounding box center [741, 164] width 305 height 379
click at [636, 347] on div "'Europe/ London' -- Specify the target timezone ), -- Step 3: Format the London…" at bounding box center [741, 164] width 305 height 379
click at [643, 347] on div "'Europe/ London' -- Specify the target timezone ), -- Step 3: Format the London…" at bounding box center [741, 164] width 305 height 379
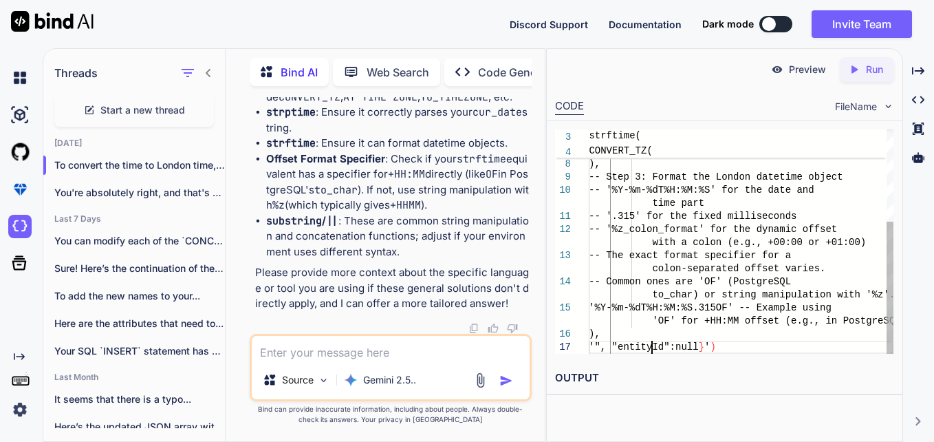
click at [650, 347] on div "'Europe/ London' -- Specify the target timezone ), -- Step 3: Format the London…" at bounding box center [741, 164] width 305 height 379
click at [646, 347] on div "'Europe/ London' -- Specify the target timezone ), -- Step 3: Format the London…" at bounding box center [741, 164] width 305 height 379
click at [731, 347] on div "'Europe/ London' -- Specify the target timezone ), -- Step 3: Format the London…" at bounding box center [741, 164] width 305 height 379
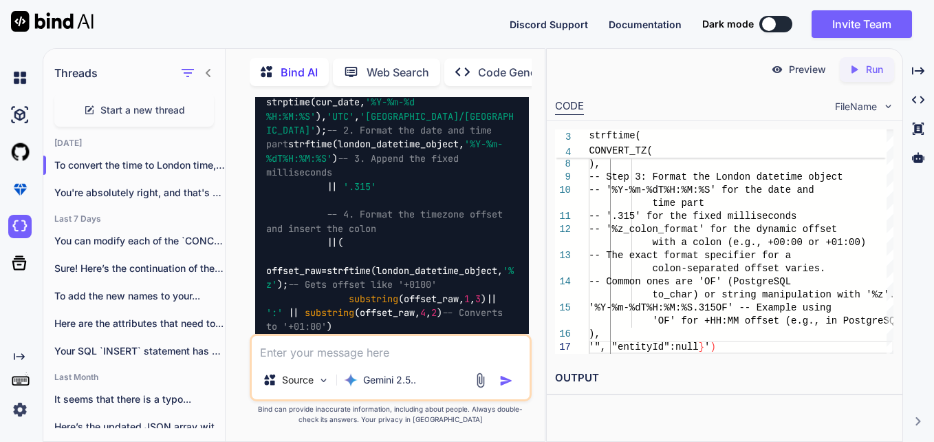
scroll to position [1517, 0]
click at [352, 351] on textarea at bounding box center [391, 348] width 279 height 25
click at [410, 65] on p "Web Search" at bounding box center [398, 72] width 63 height 17
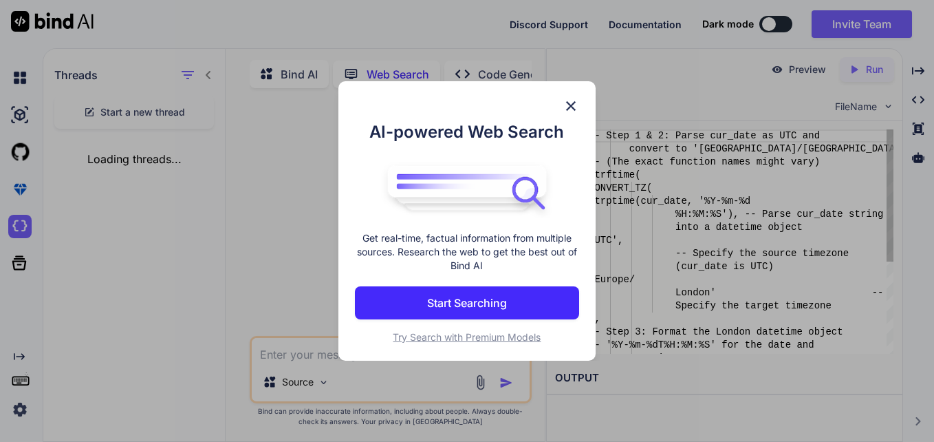
scroll to position [6, 0]
click at [568, 107] on img at bounding box center [571, 106] width 17 height 17
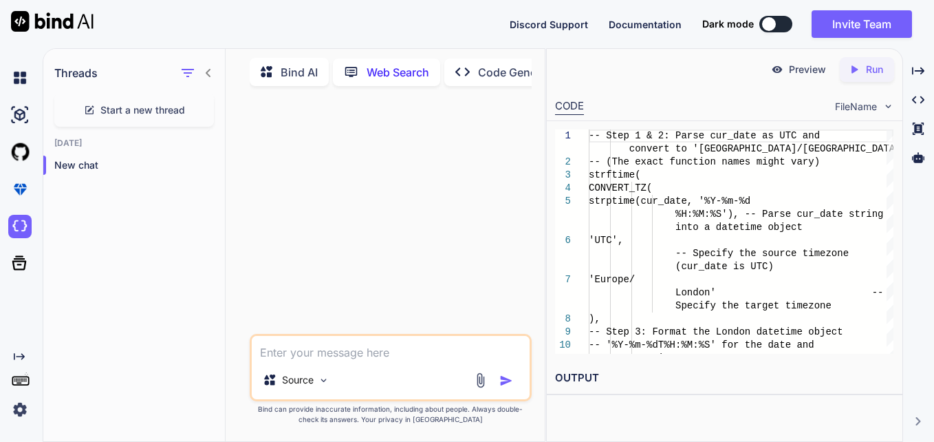
click at [295, 64] on p "Bind AI" at bounding box center [299, 72] width 37 height 17
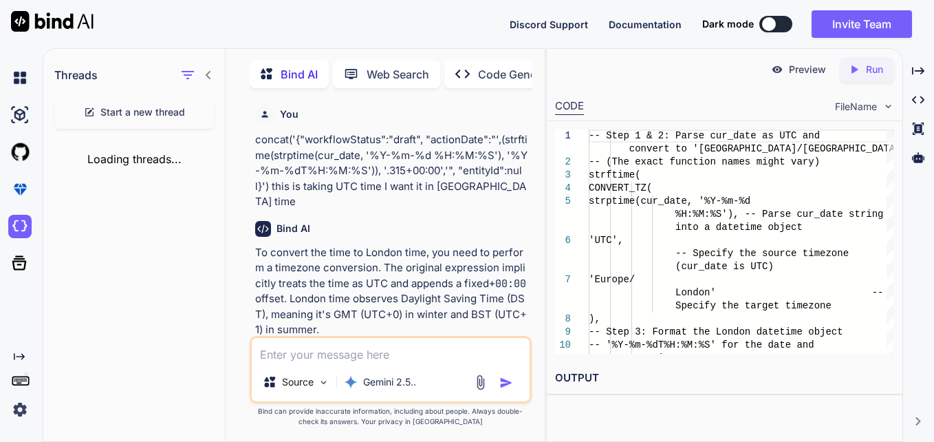
scroll to position [6, 0]
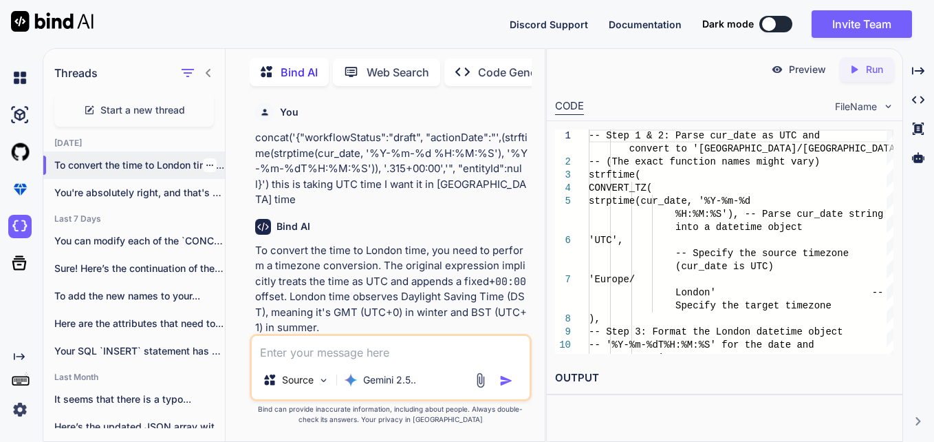
click at [206, 161] on icon "button" at bounding box center [210, 165] width 8 height 8
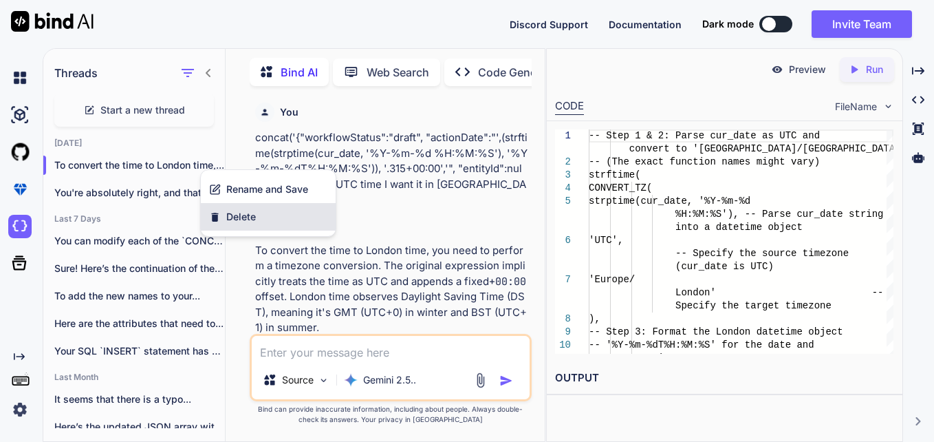
click at [253, 221] on span "Delete" at bounding box center [241, 217] width 30 height 14
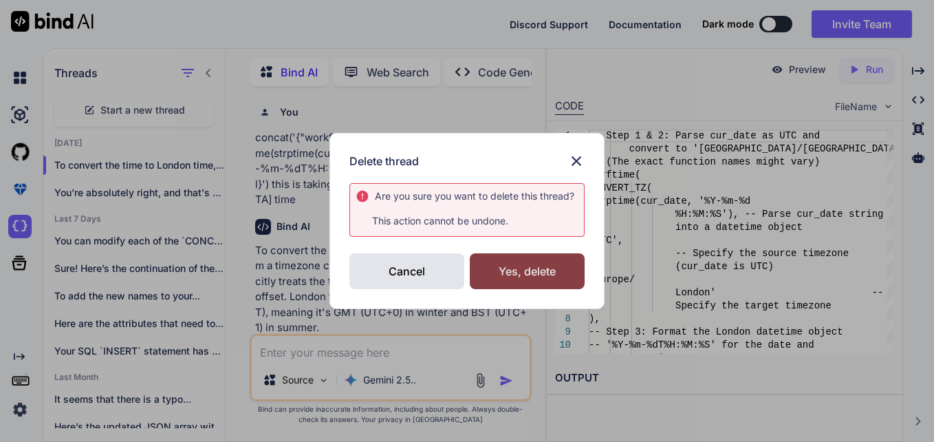
click at [554, 270] on div "Yes, delete" at bounding box center [527, 271] width 115 height 36
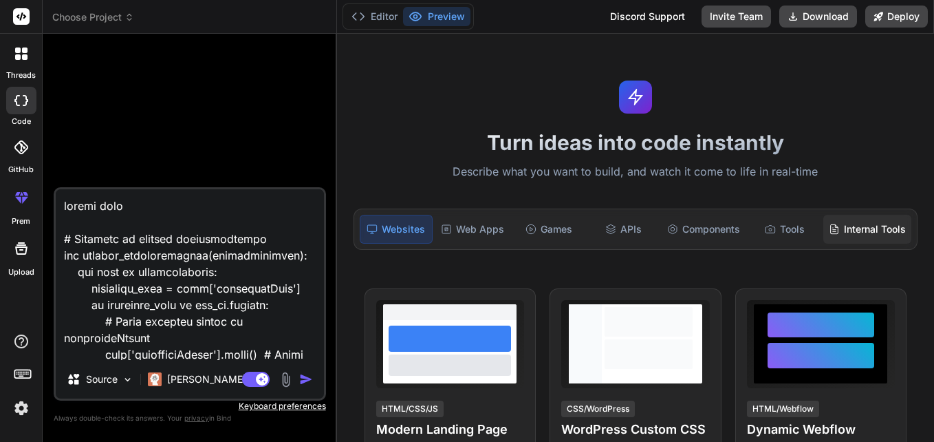
click at [843, 231] on div "Internal Tools" at bounding box center [867, 229] width 88 height 29
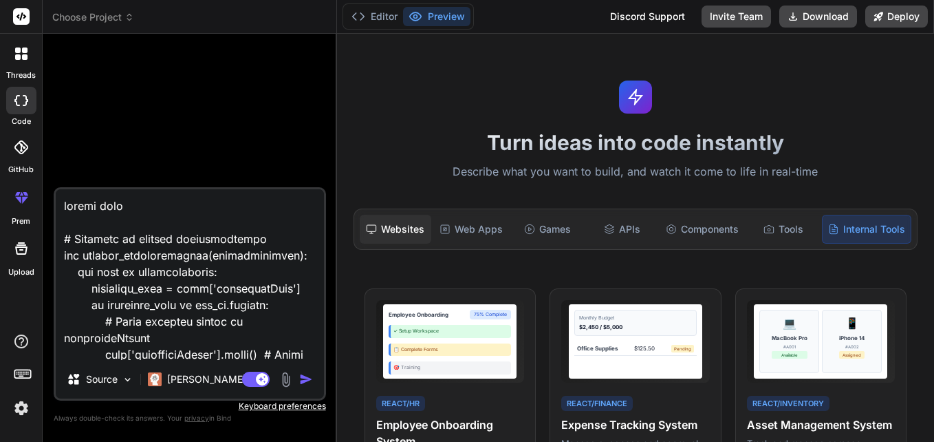
click at [424, 230] on div "Websites" at bounding box center [396, 229] width 72 height 29
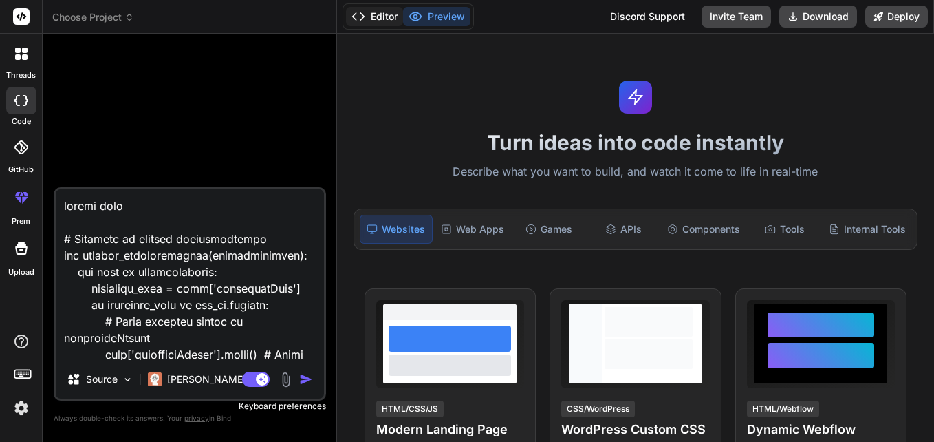
click at [362, 19] on polyline at bounding box center [361, 16] width 3 height 7
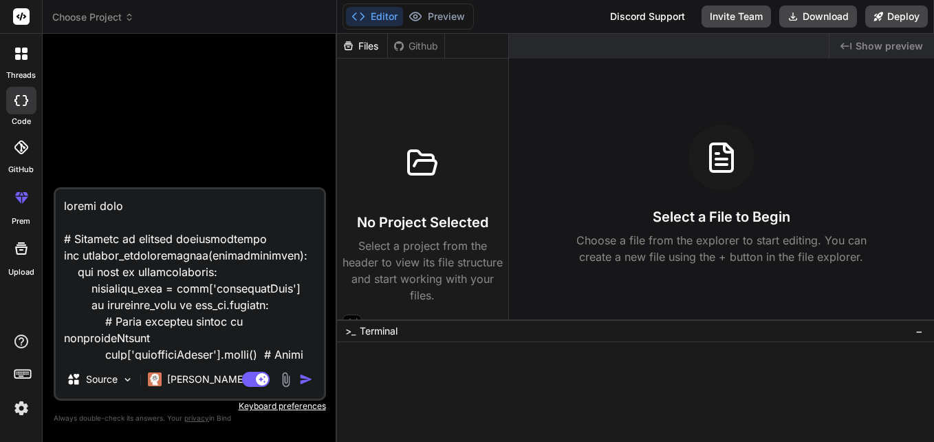
click at [366, 19] on button "Editor" at bounding box center [374, 16] width 57 height 19
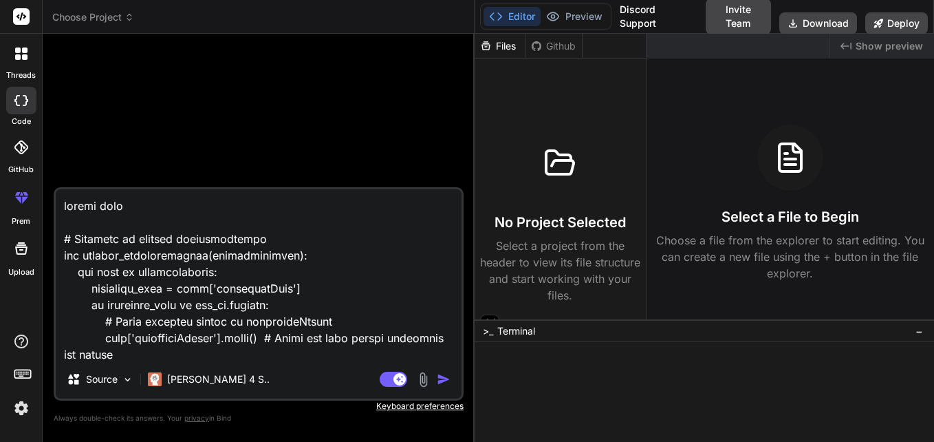
drag, startPoint x: 336, startPoint y: 88, endPoint x: 456, endPoint y: 90, distance: 120.4
click at [456, 90] on div "Bind AI Web Search Created with Pixso. Code Generator Source Claude 4 S.. Agent…" at bounding box center [259, 238] width 432 height 408
type textarea "x"
